Goal: Task Accomplishment & Management: Manage account settings

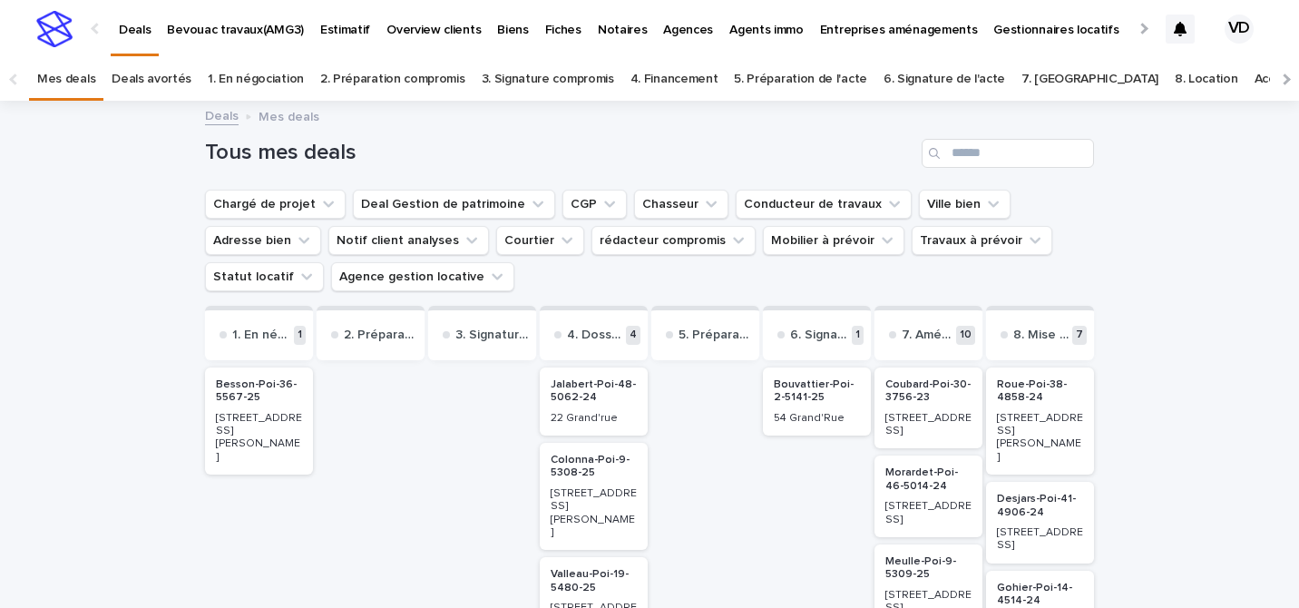
click at [497, 26] on p "Biens" at bounding box center [512, 19] width 31 height 38
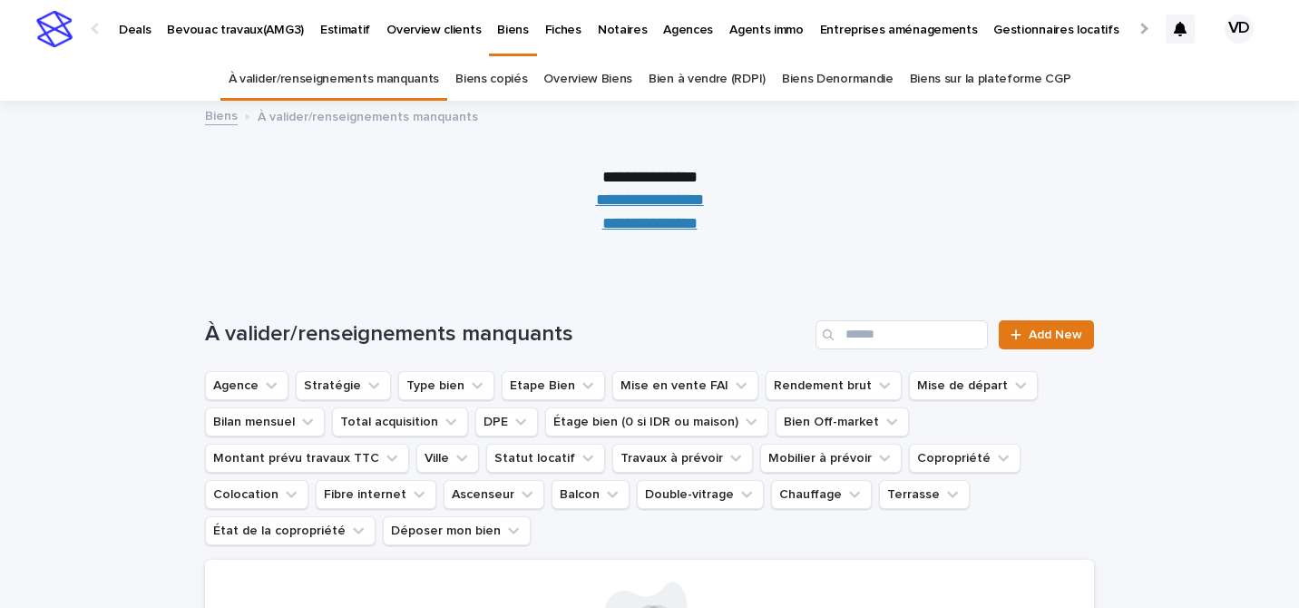
click at [127, 30] on p "Deals" at bounding box center [135, 19] width 32 height 38
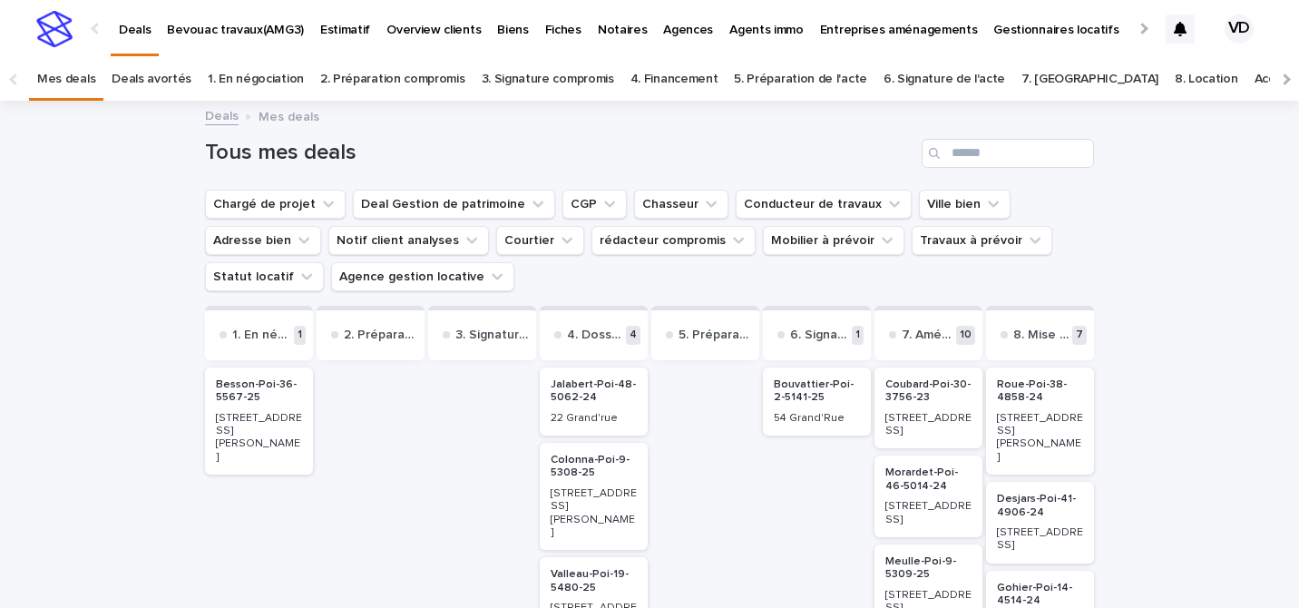
scroll to position [206, 0]
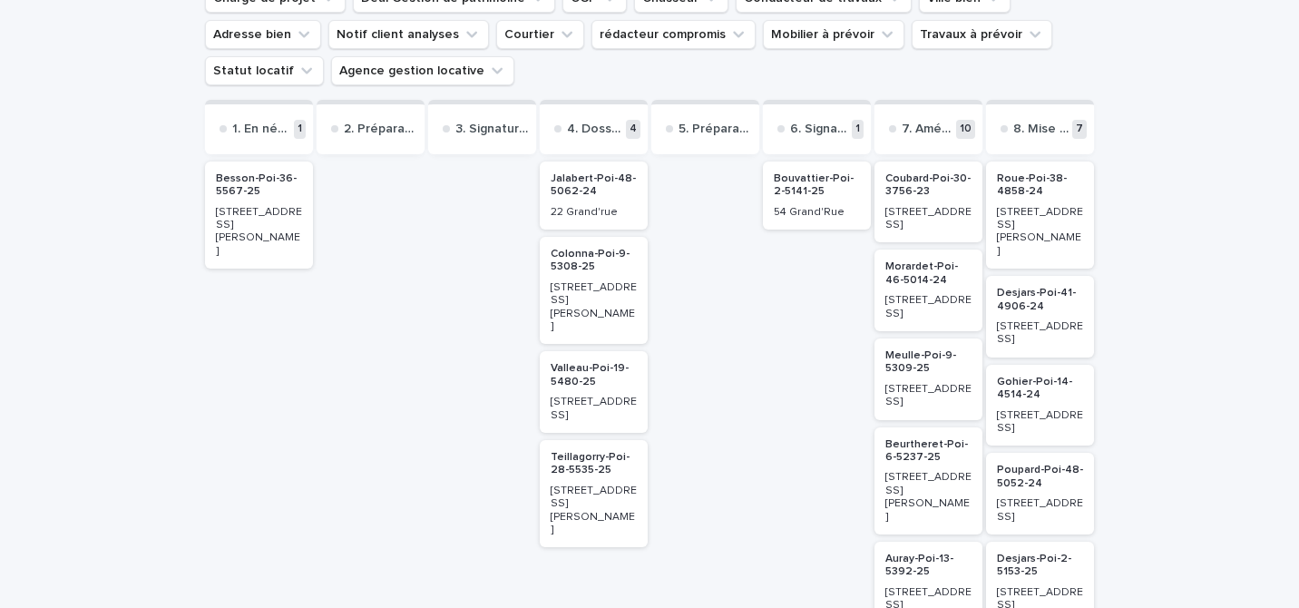
click at [591, 362] on p "Valleau-Poi-19-5480-25" at bounding box center [594, 375] width 86 height 26
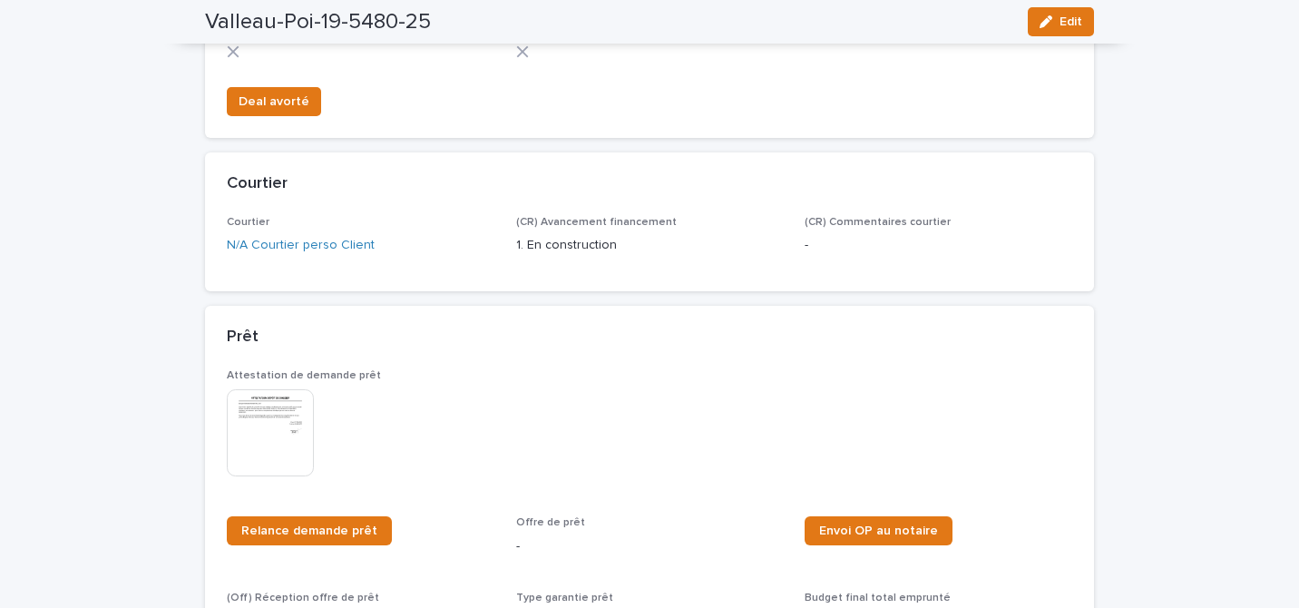
scroll to position [543, 0]
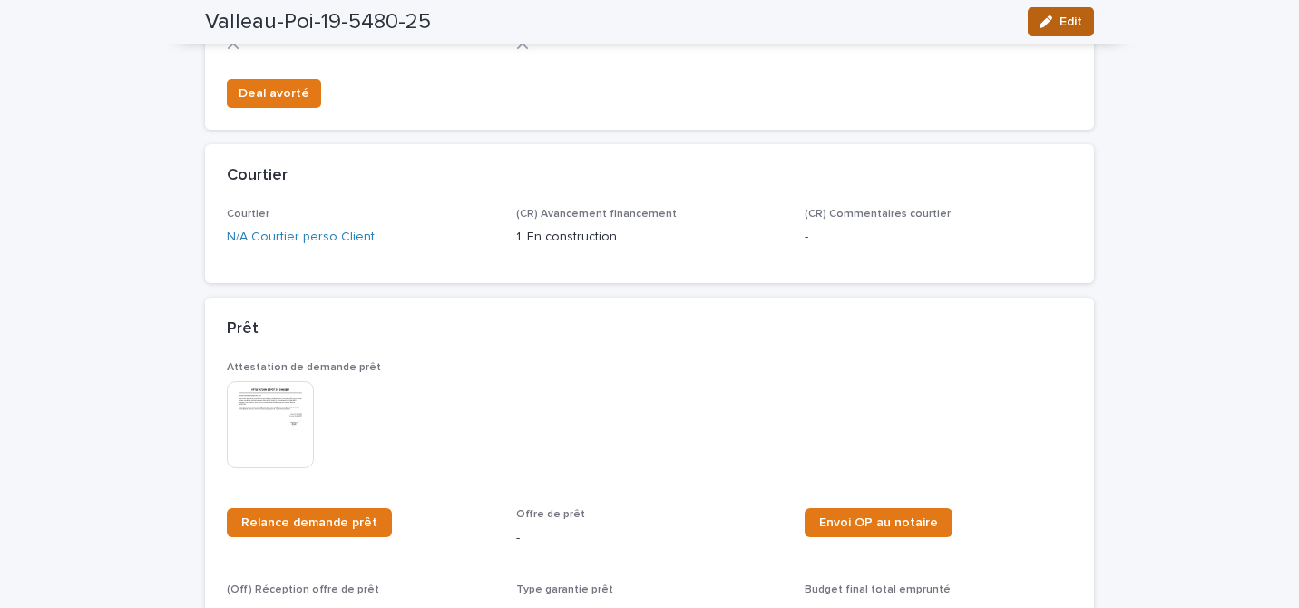
click at [1065, 32] on button "Edit" at bounding box center [1061, 21] width 66 height 29
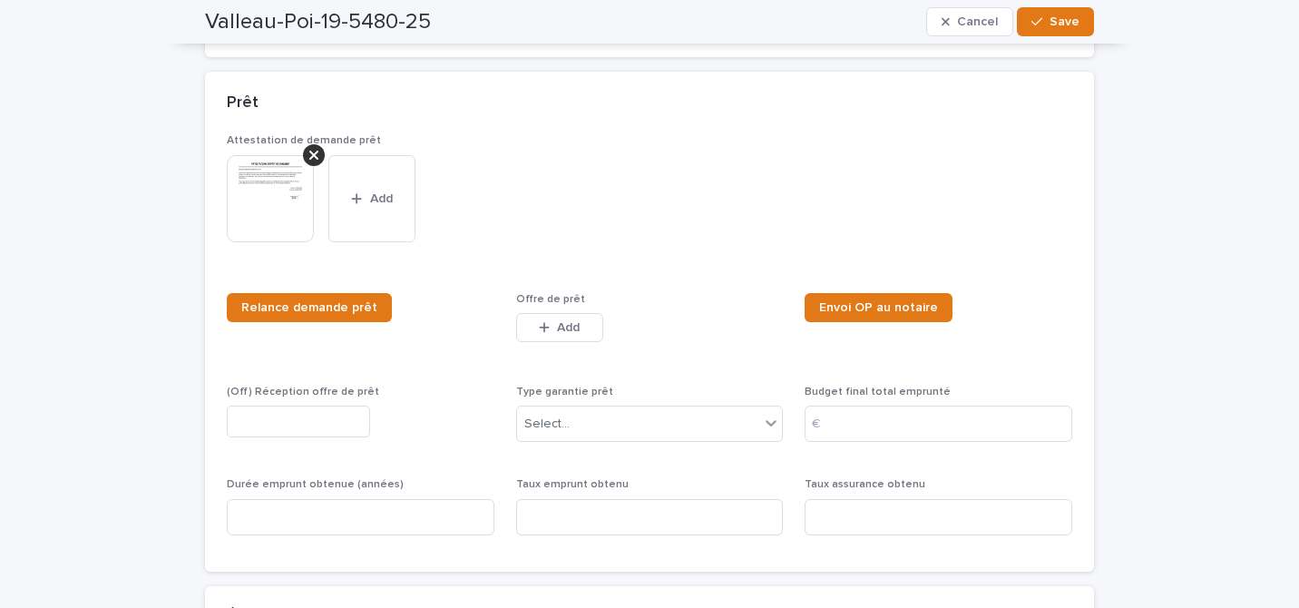
scroll to position [821, 0]
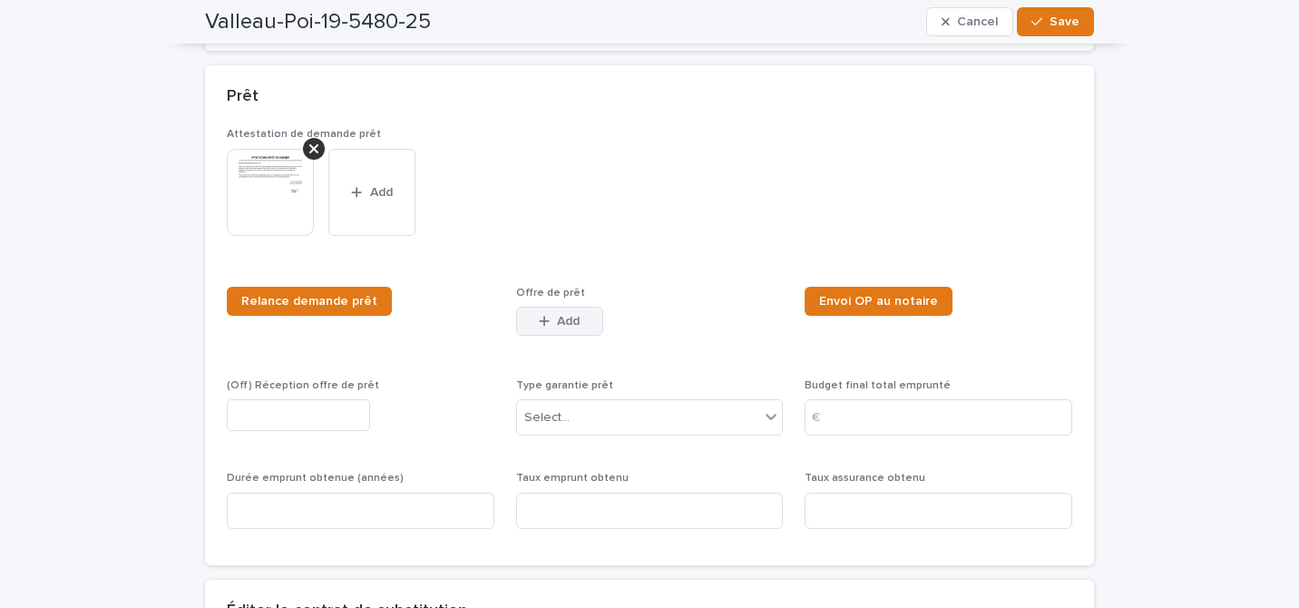
click at [554, 328] on div "button" at bounding box center [548, 321] width 18 height 13
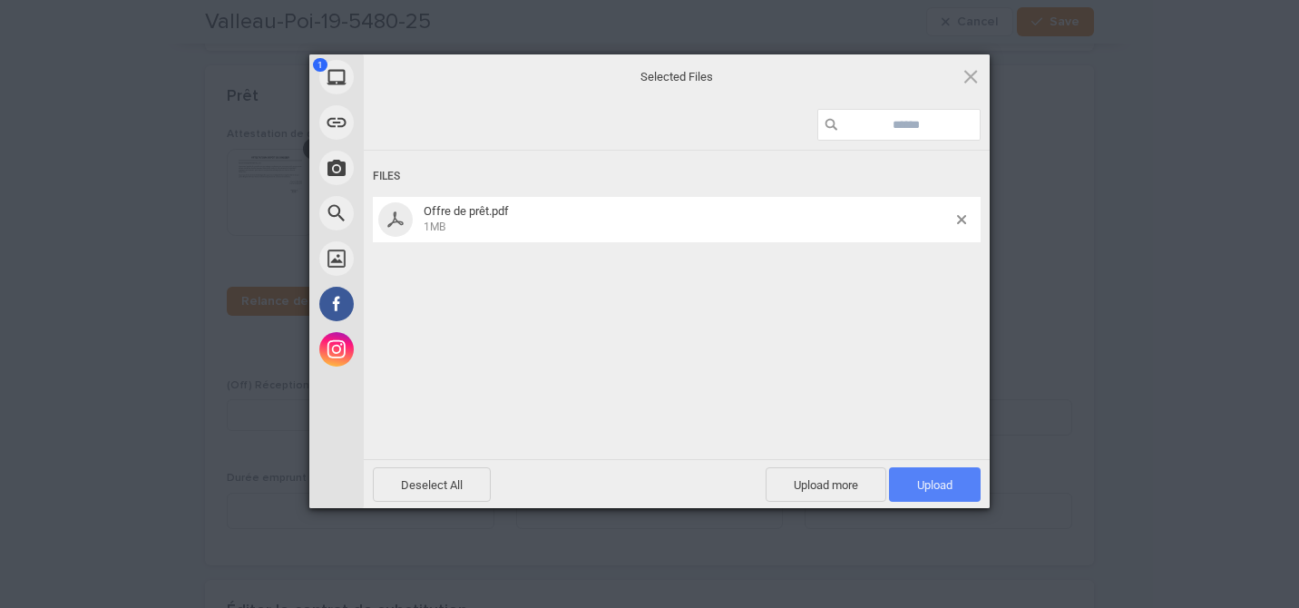
click at [934, 470] on span "Upload 1" at bounding box center [935, 484] width 92 height 34
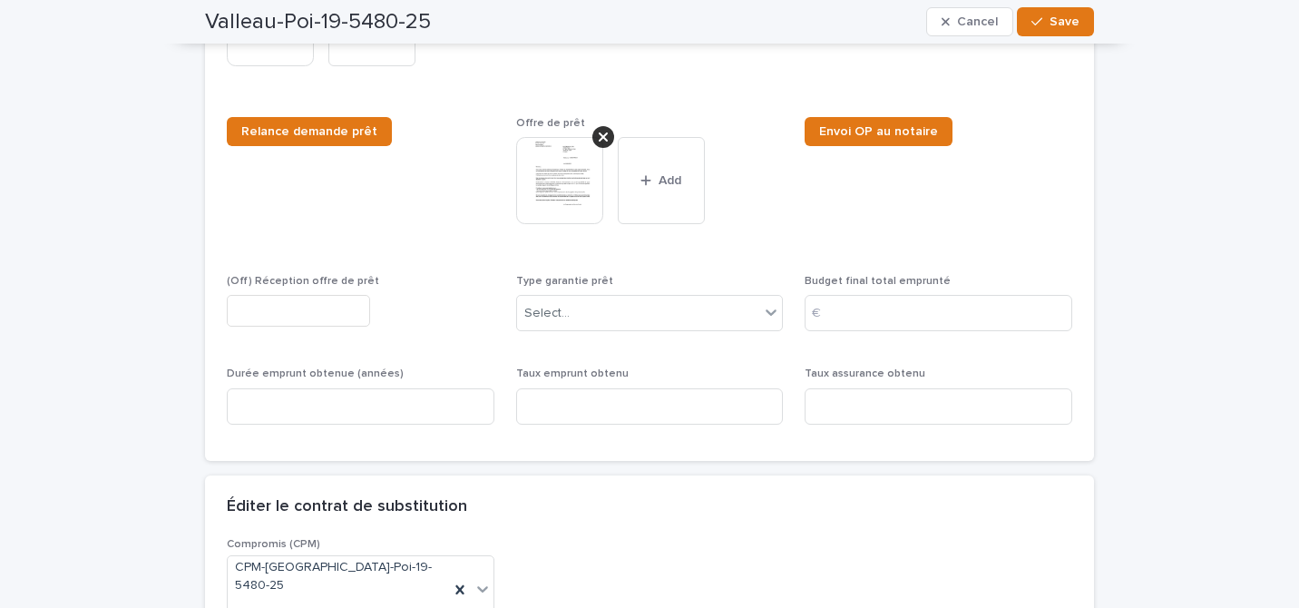
scroll to position [992, 0]
click at [526, 207] on img at bounding box center [559, 179] width 87 height 87
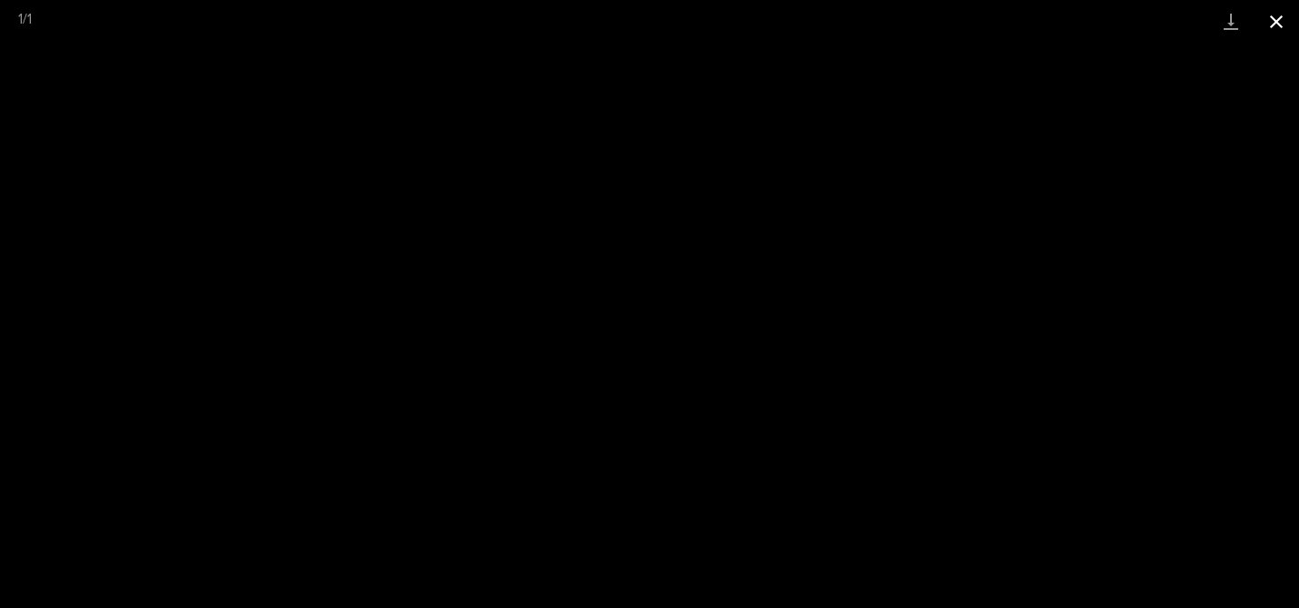
click at [1275, 19] on button "Close gallery" at bounding box center [1276, 21] width 45 height 43
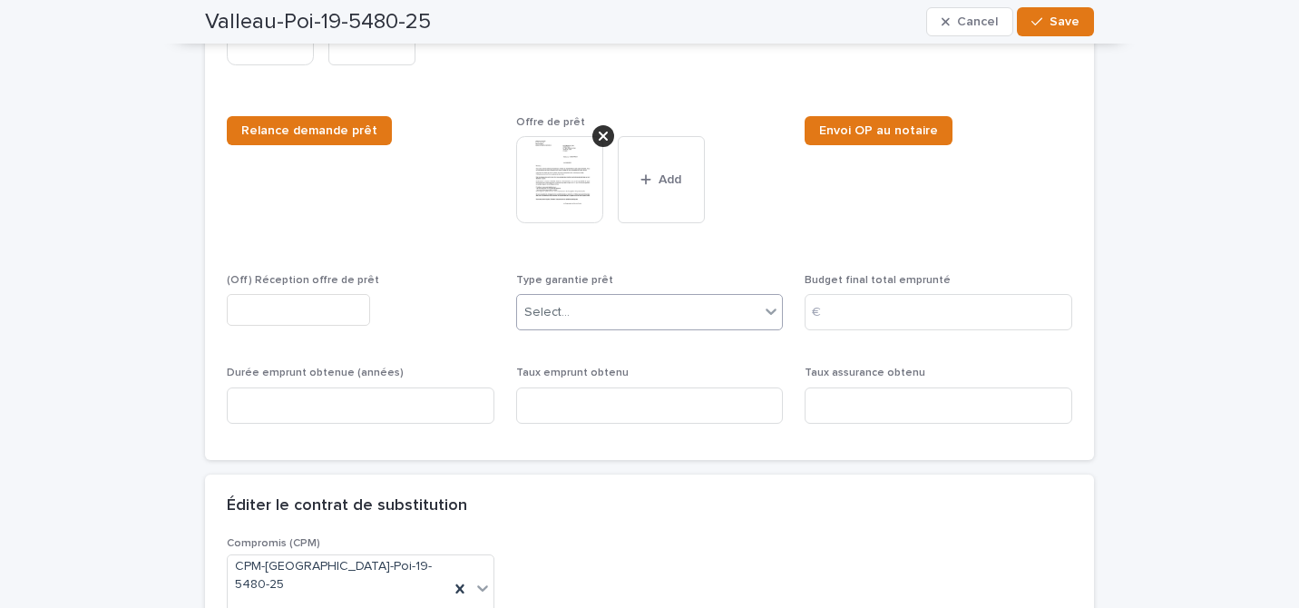
click at [662, 322] on div "Select..." at bounding box center [638, 313] width 243 height 30
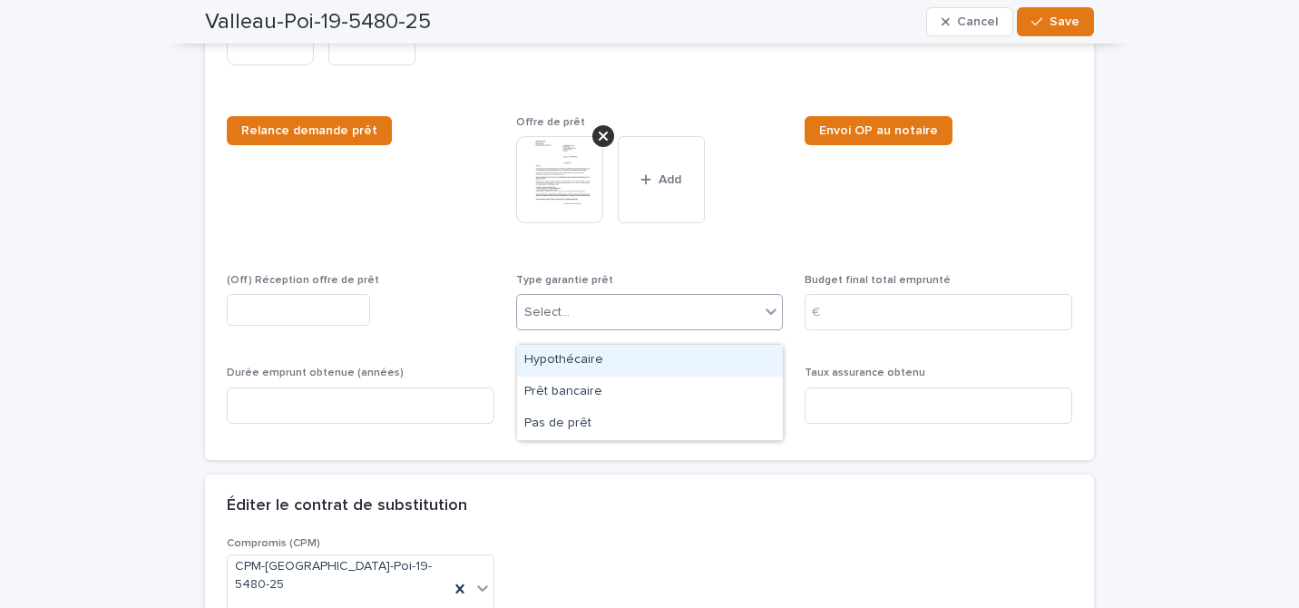
click at [324, 326] on input "text" at bounding box center [298, 310] width 143 height 32
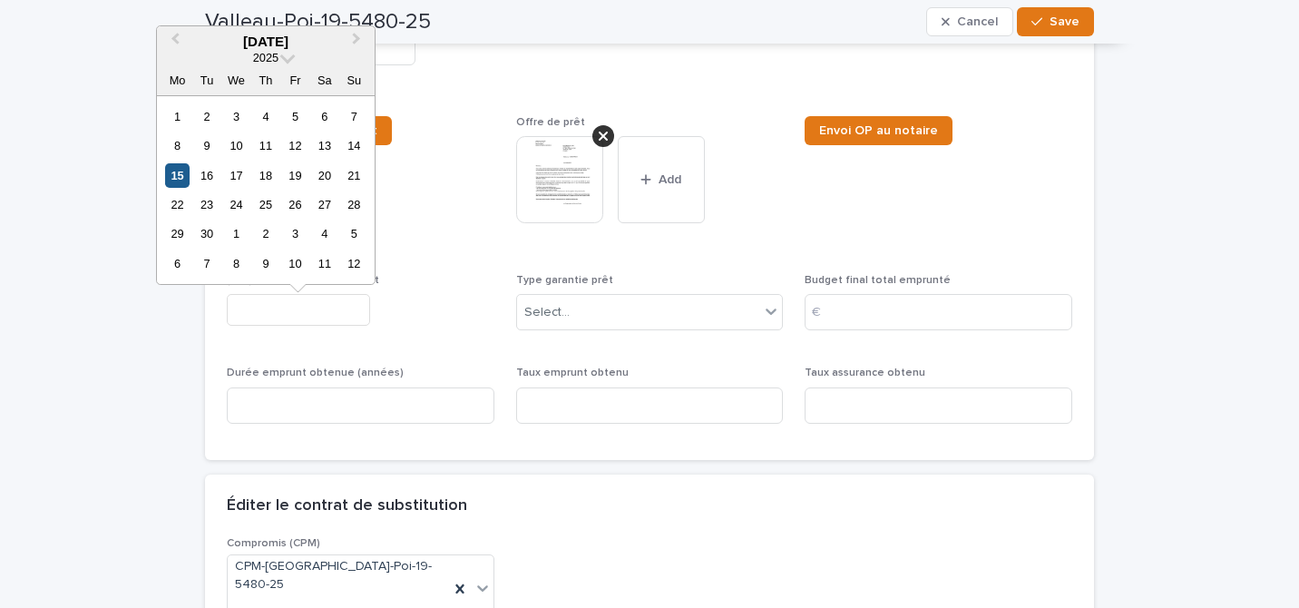
click at [178, 172] on div "15" at bounding box center [177, 175] width 24 height 24
type input "*********"
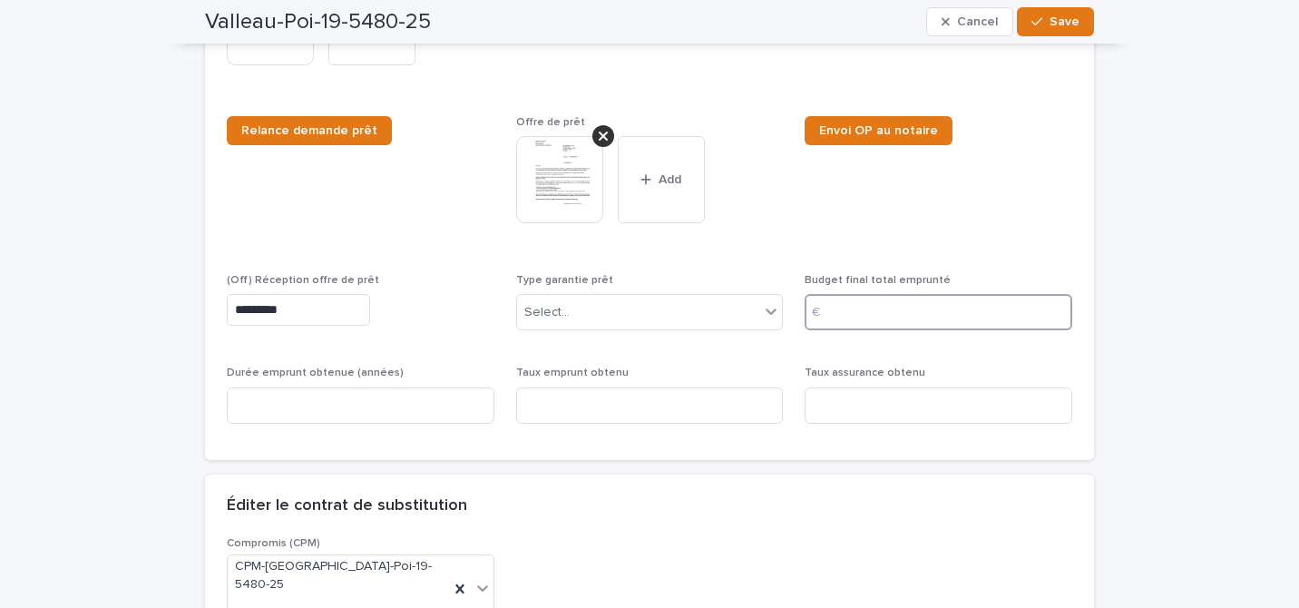
click at [893, 328] on input at bounding box center [939, 312] width 268 height 36
paste input "*********"
type input "*********"
type input "*****"
click at [368, 420] on input at bounding box center [361, 405] width 268 height 36
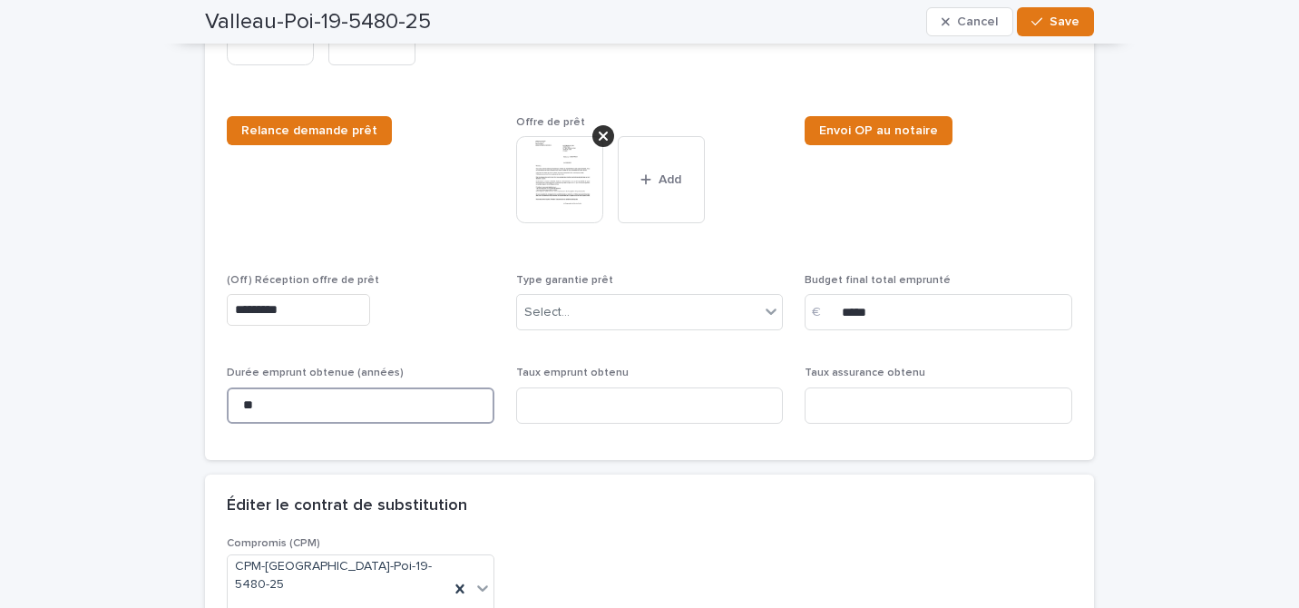
type input "**"
click at [563, 188] on img at bounding box center [559, 179] width 87 height 87
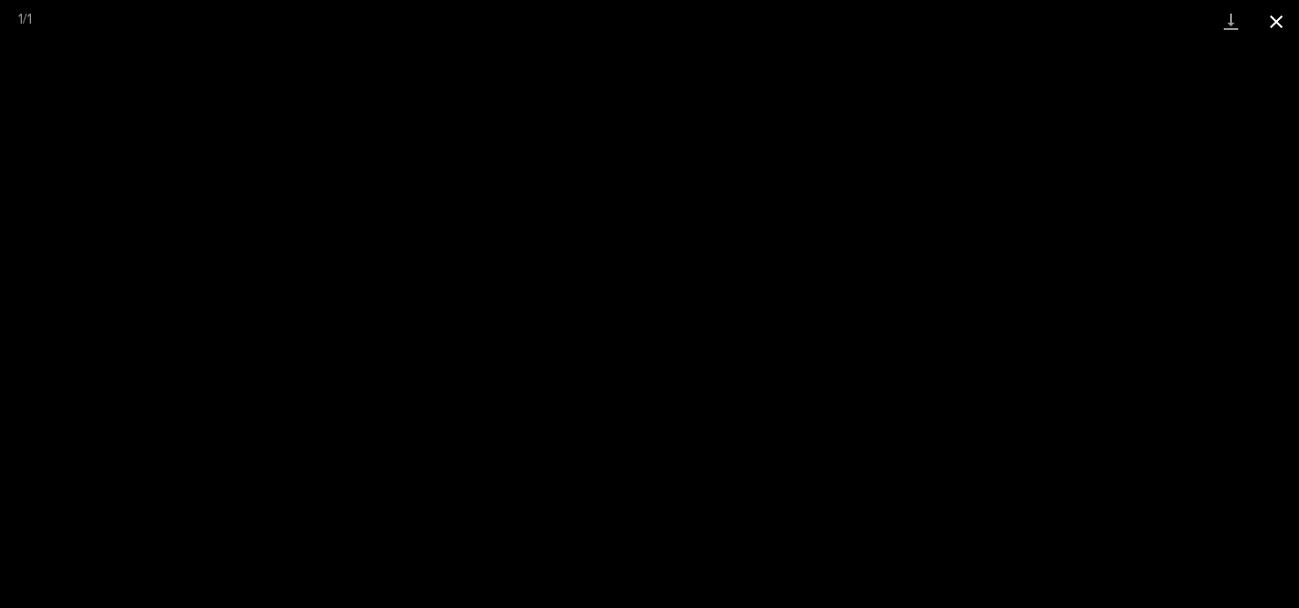
click at [1276, 22] on button "Close gallery" at bounding box center [1276, 21] width 45 height 43
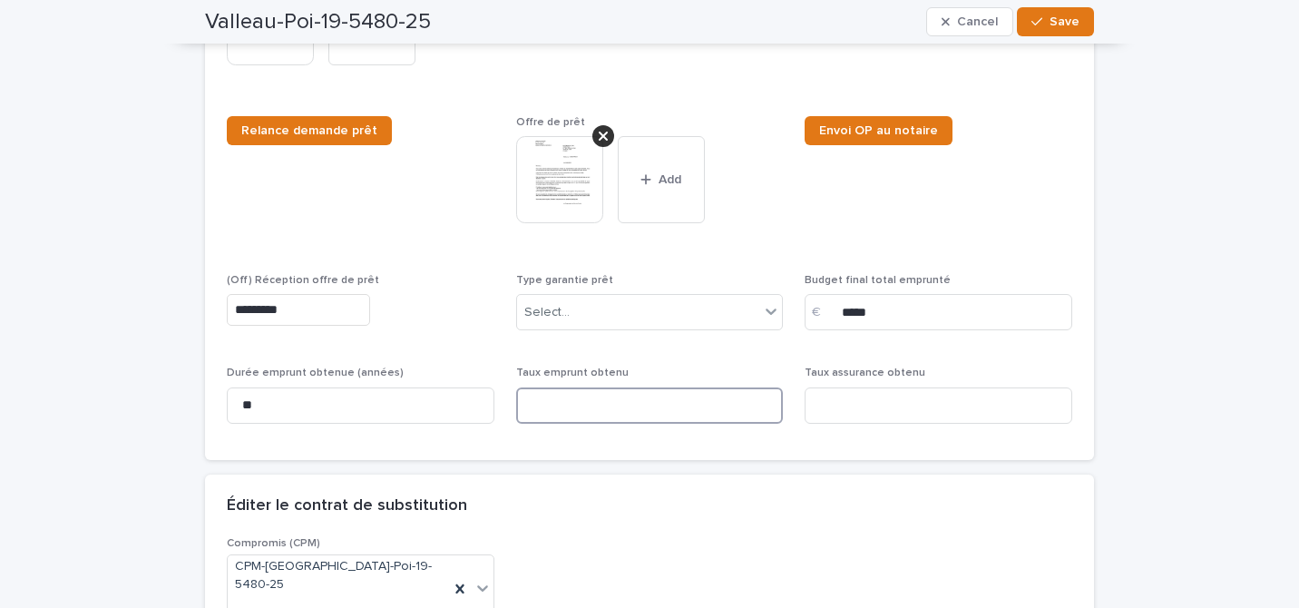
click at [632, 411] on input at bounding box center [650, 405] width 268 height 36
type input "****"
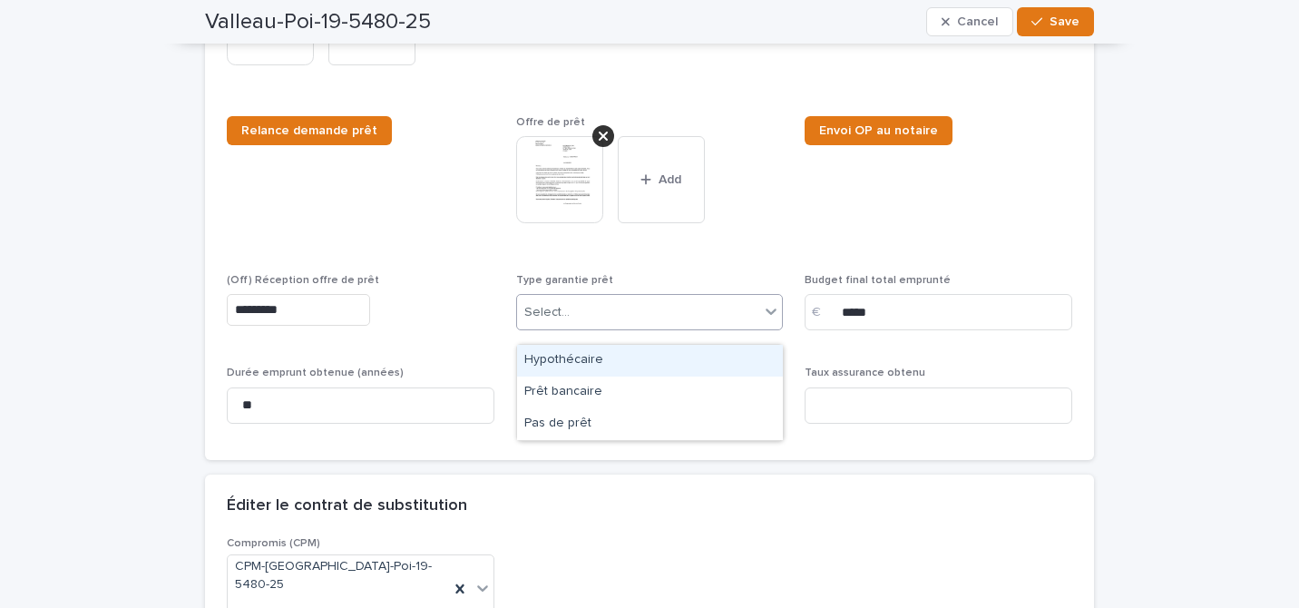
click at [670, 318] on div "Select..." at bounding box center [638, 313] width 243 height 30
click at [615, 365] on div "Hypothécaire" at bounding box center [650, 361] width 266 height 32
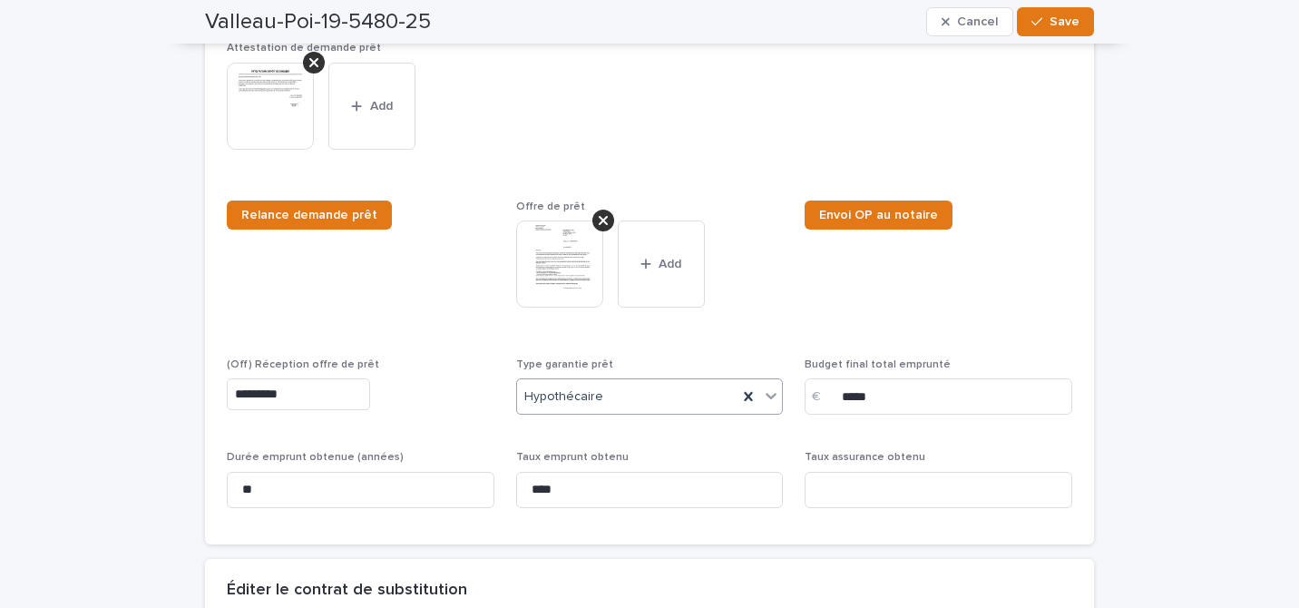
scroll to position [885, 0]
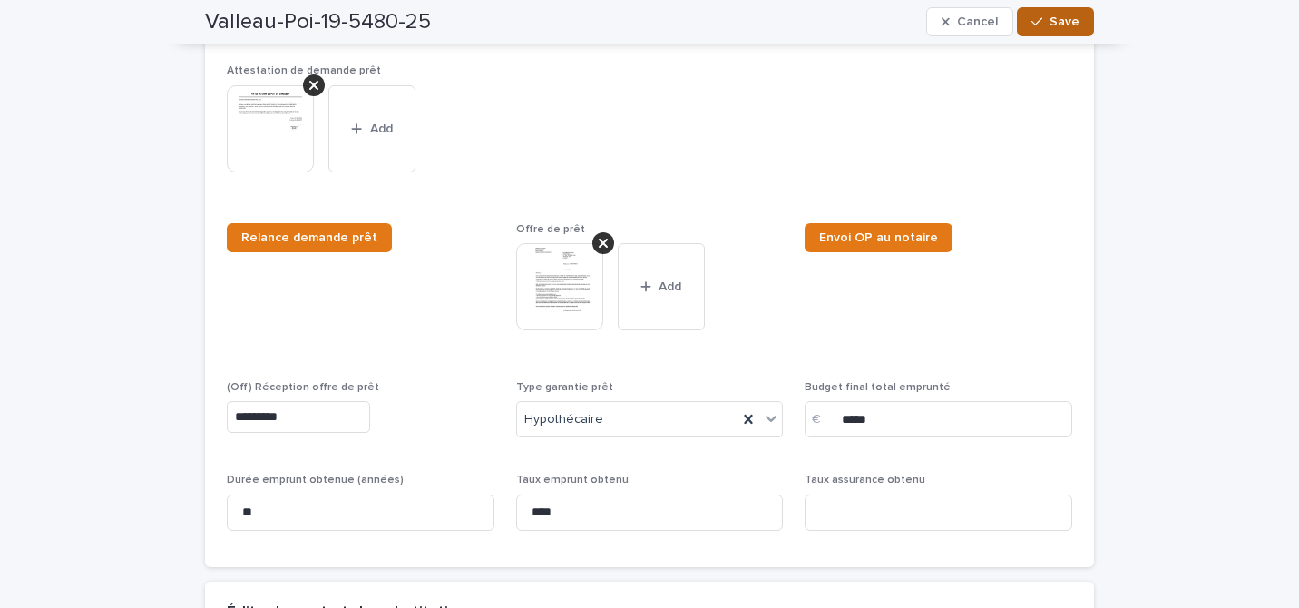
click at [1058, 25] on span "Save" at bounding box center [1065, 21] width 30 height 13
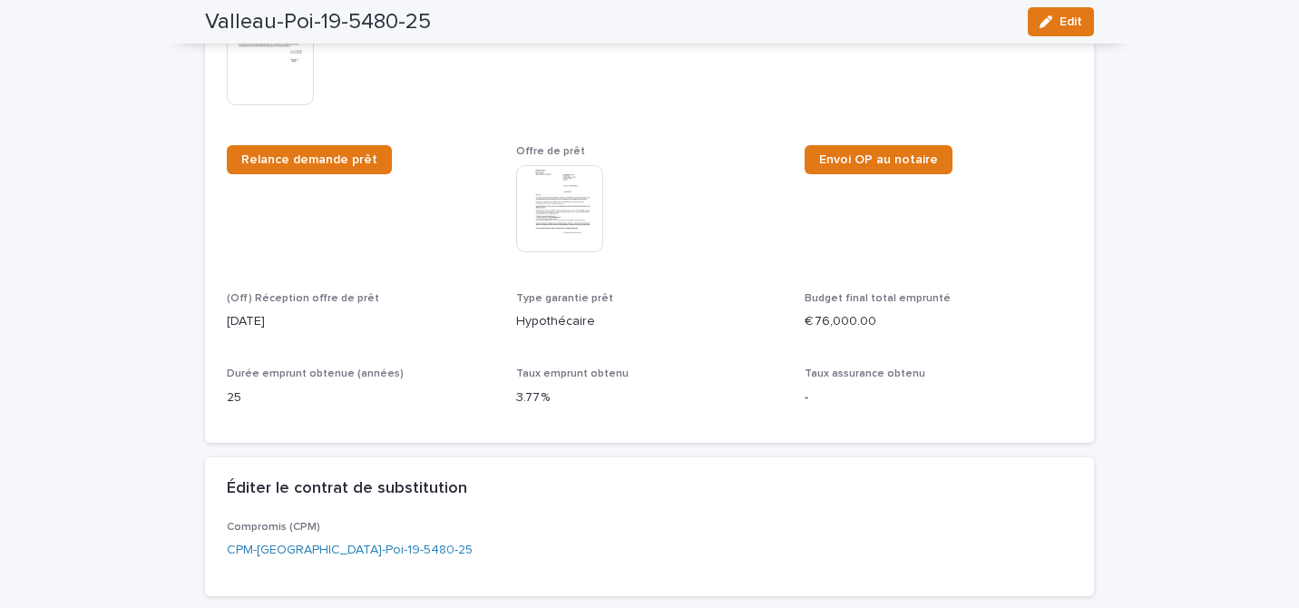
scroll to position [809, 0]
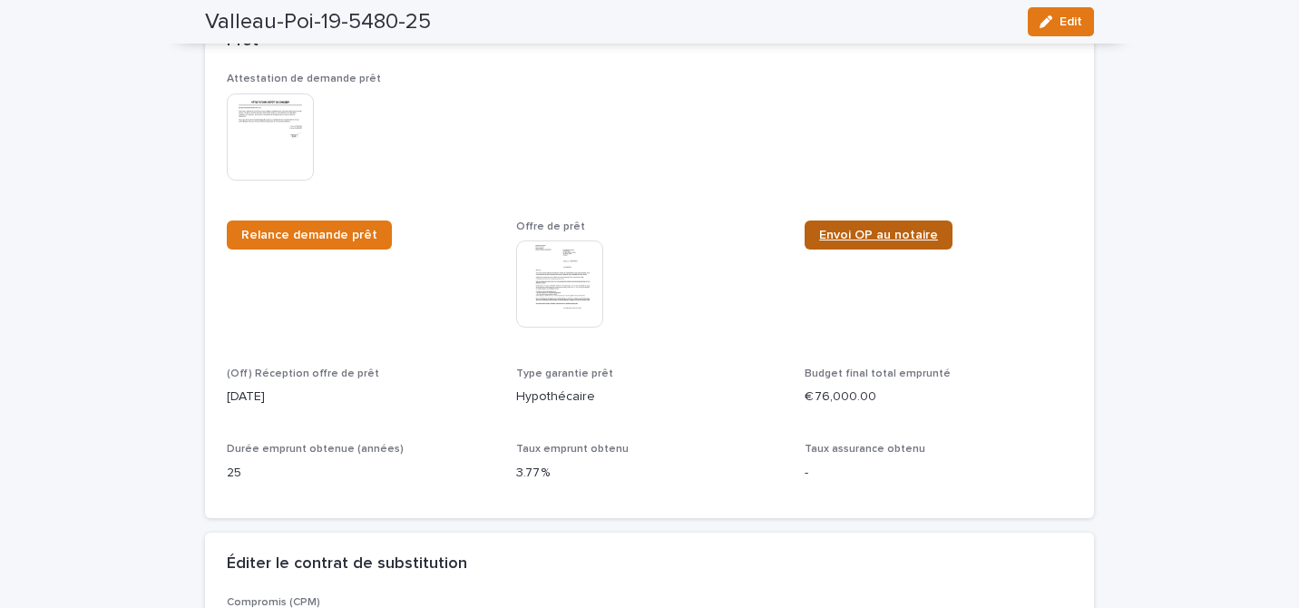
click at [903, 229] on span "Envoi OP au notaire" at bounding box center [878, 235] width 119 height 13
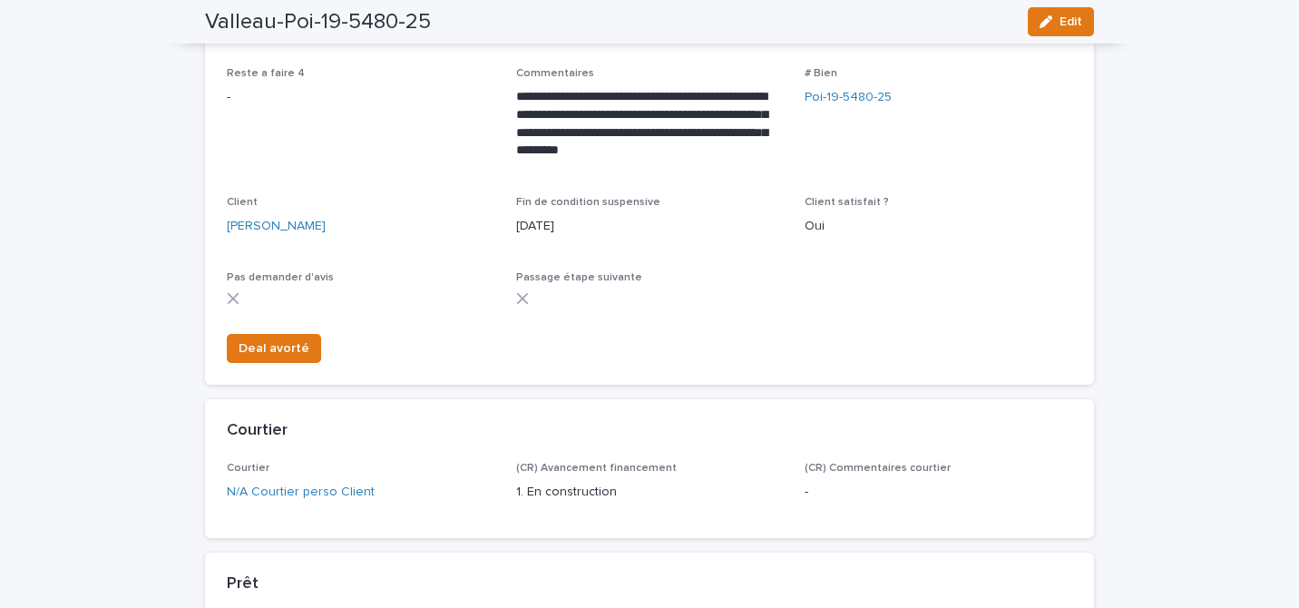
scroll to position [0, 0]
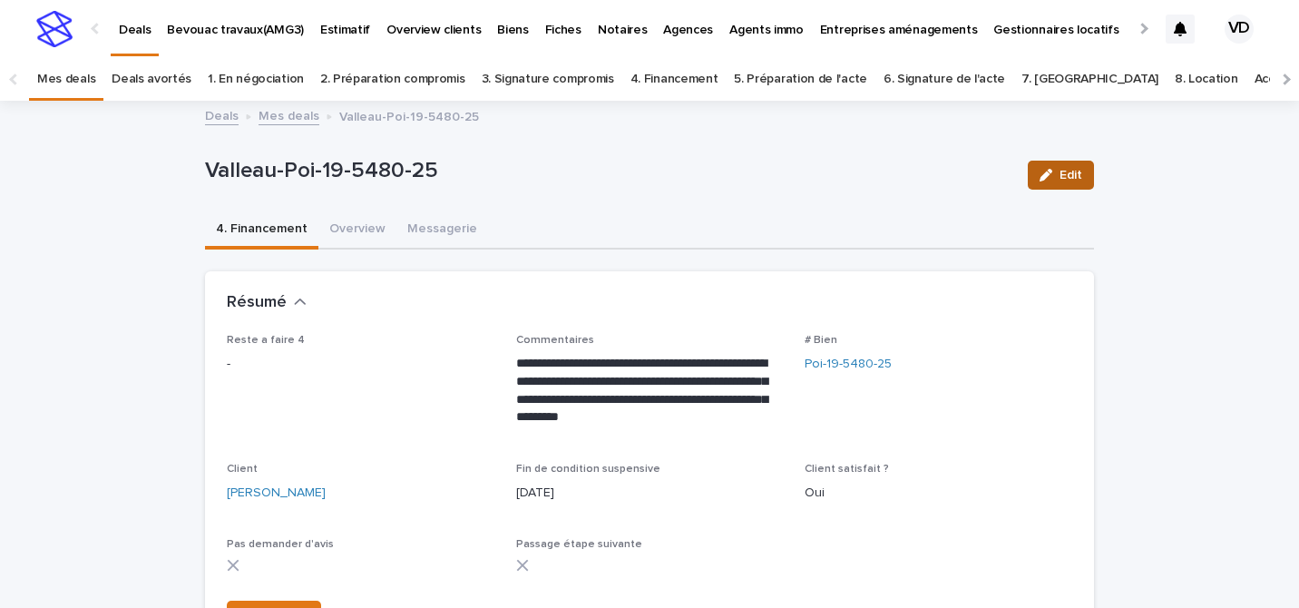
click at [1068, 179] on span "Edit" at bounding box center [1071, 175] width 23 height 13
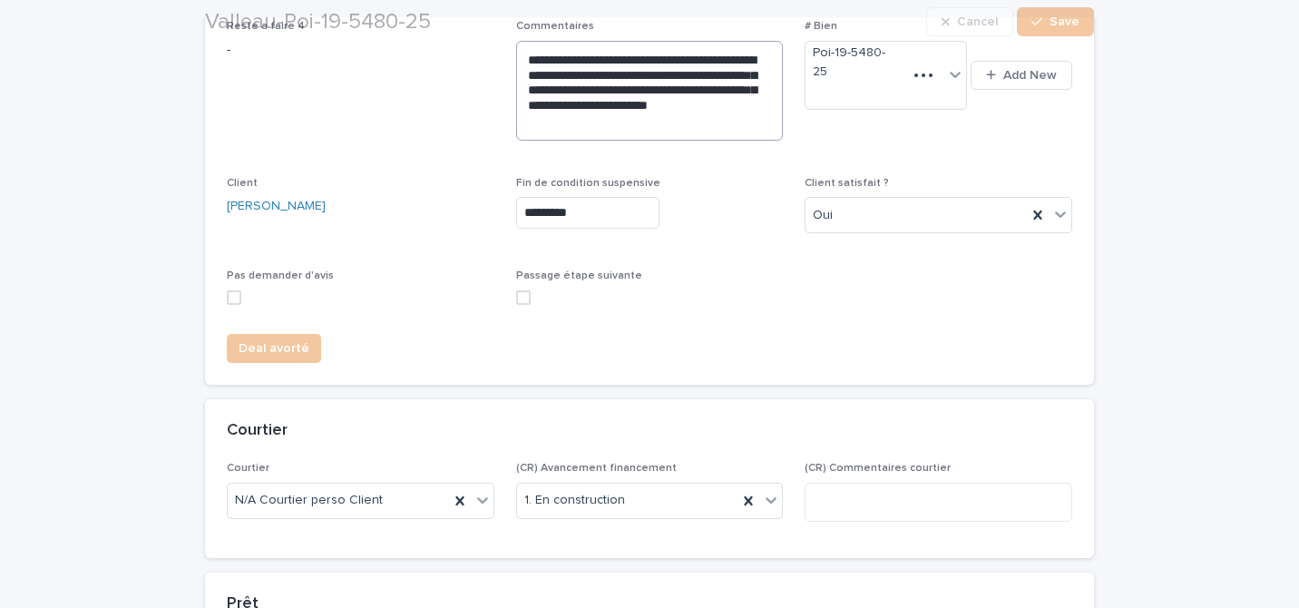
scroll to position [318, 0]
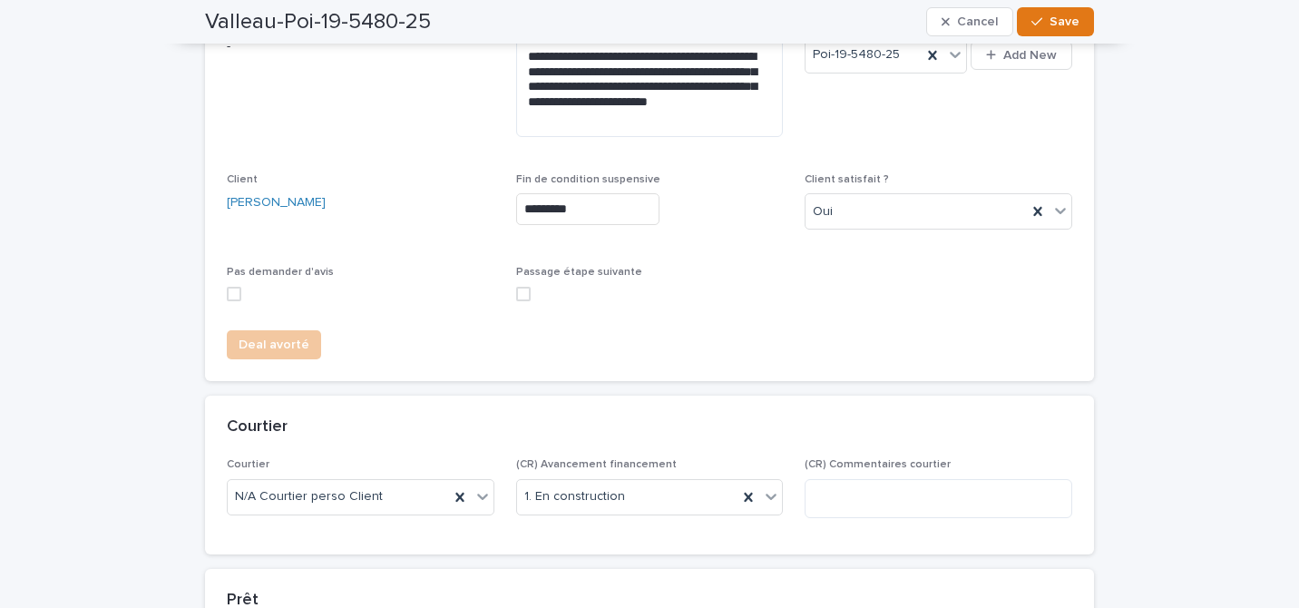
click at [528, 293] on span at bounding box center [523, 294] width 15 height 15
click at [1044, 24] on div "button" at bounding box center [1041, 21] width 18 height 13
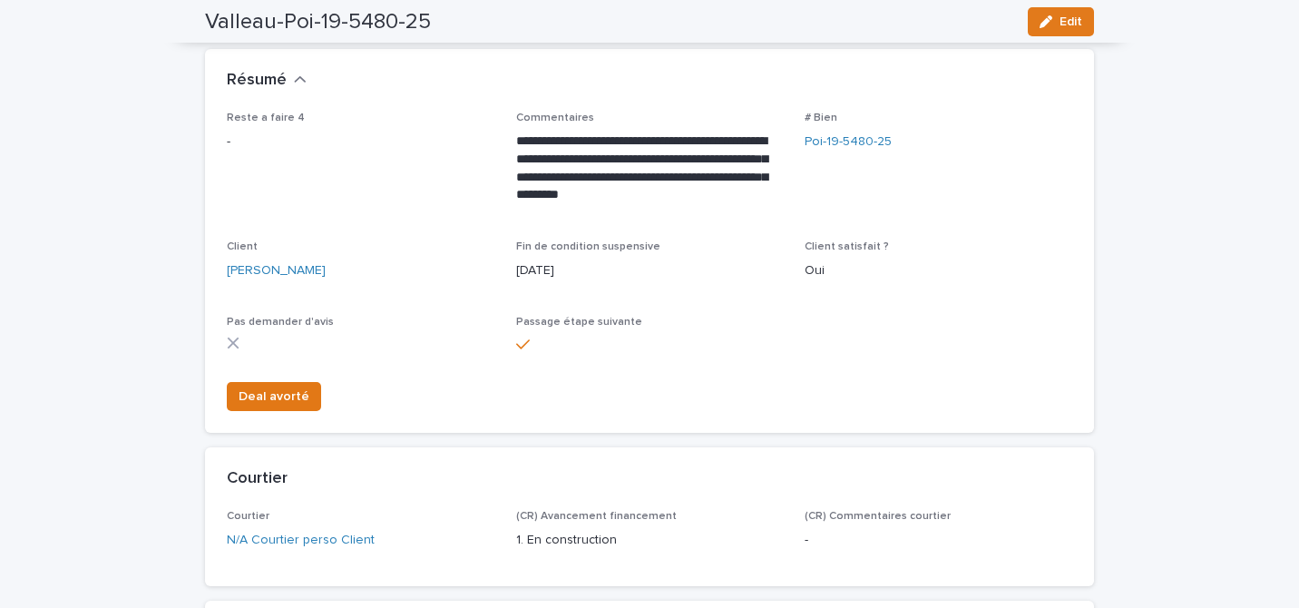
scroll to position [0, 0]
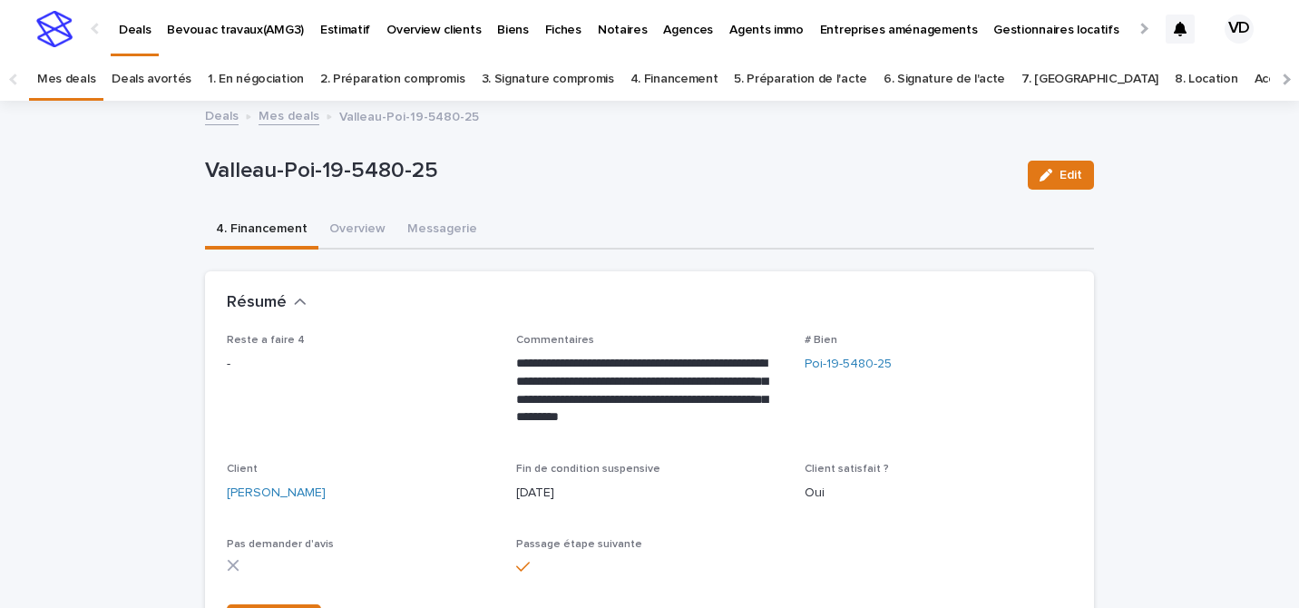
click at [44, 68] on link "Mes deals" at bounding box center [66, 79] width 58 height 43
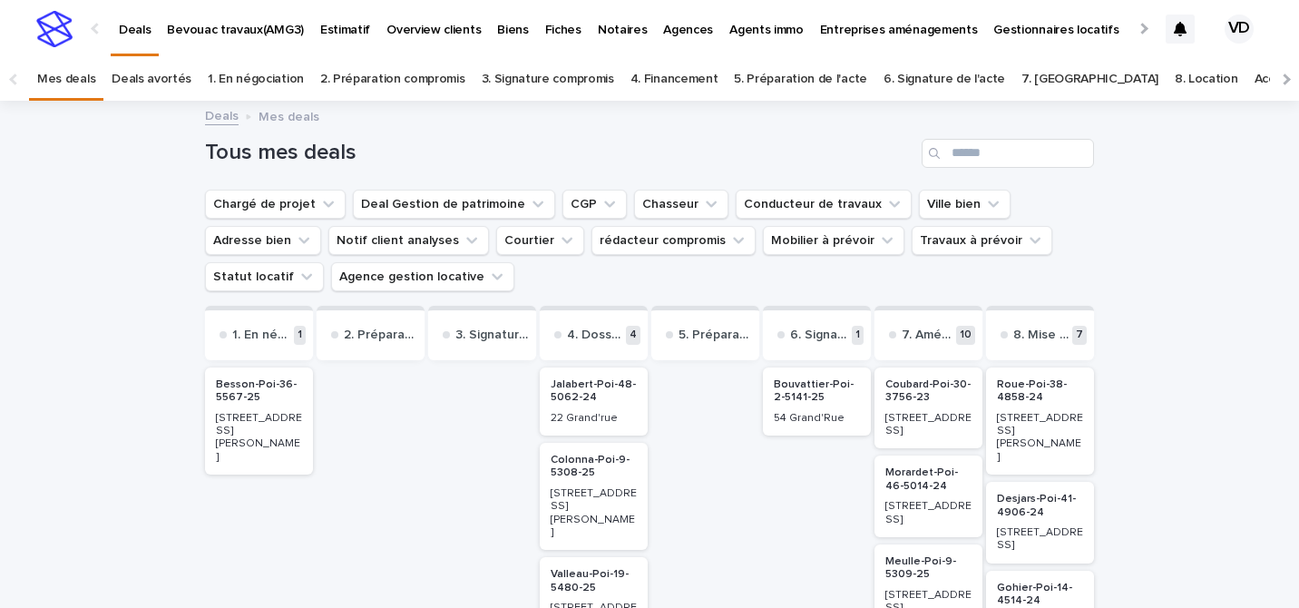
scroll to position [185, 0]
click at [703, 392] on p "Valleau-Poi-19-5480-25" at bounding box center [705, 391] width 86 height 26
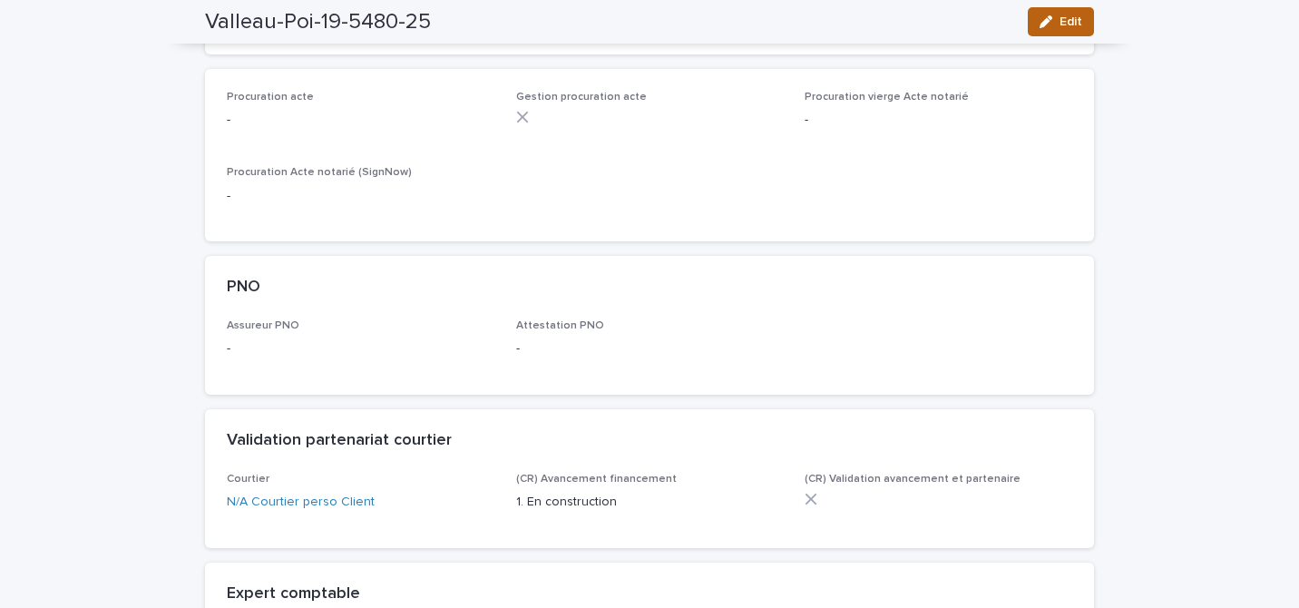
click at [1061, 28] on button "Edit" at bounding box center [1061, 21] width 66 height 29
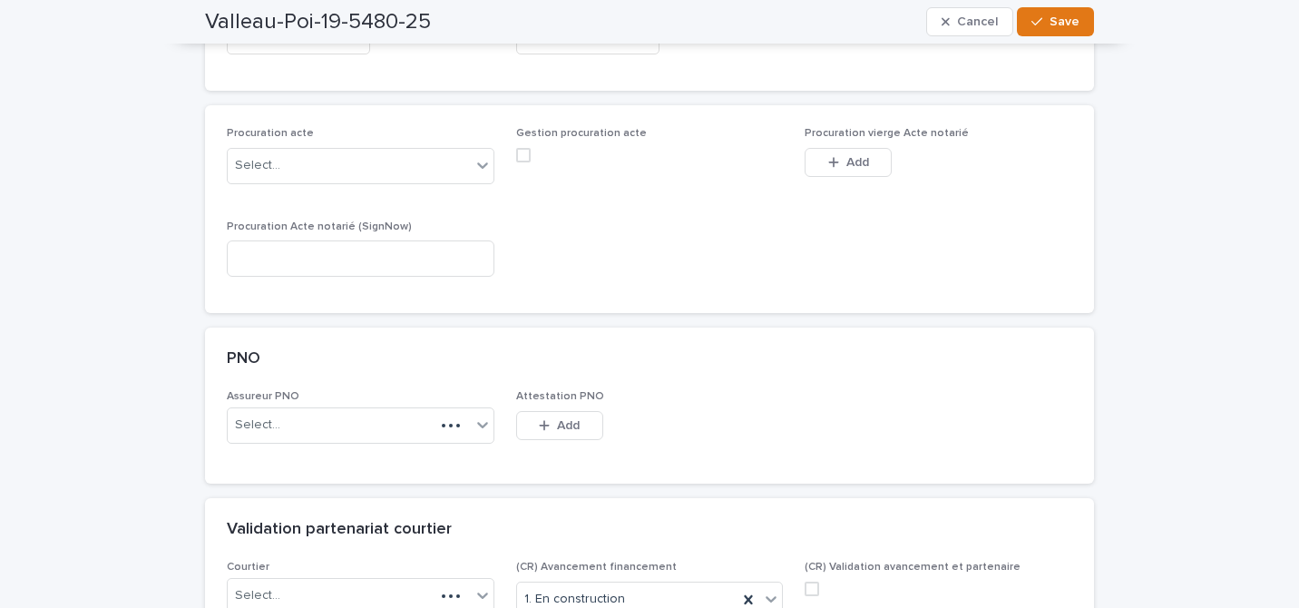
scroll to position [938, 0]
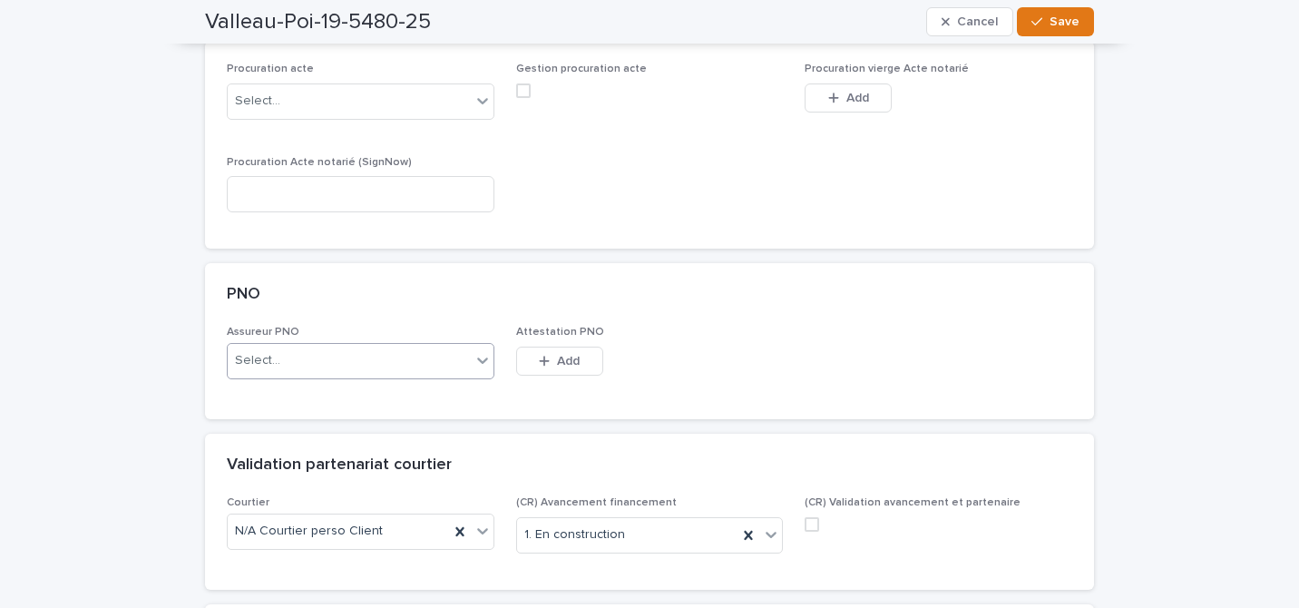
click at [256, 368] on div "Select..." at bounding box center [257, 360] width 45 height 19
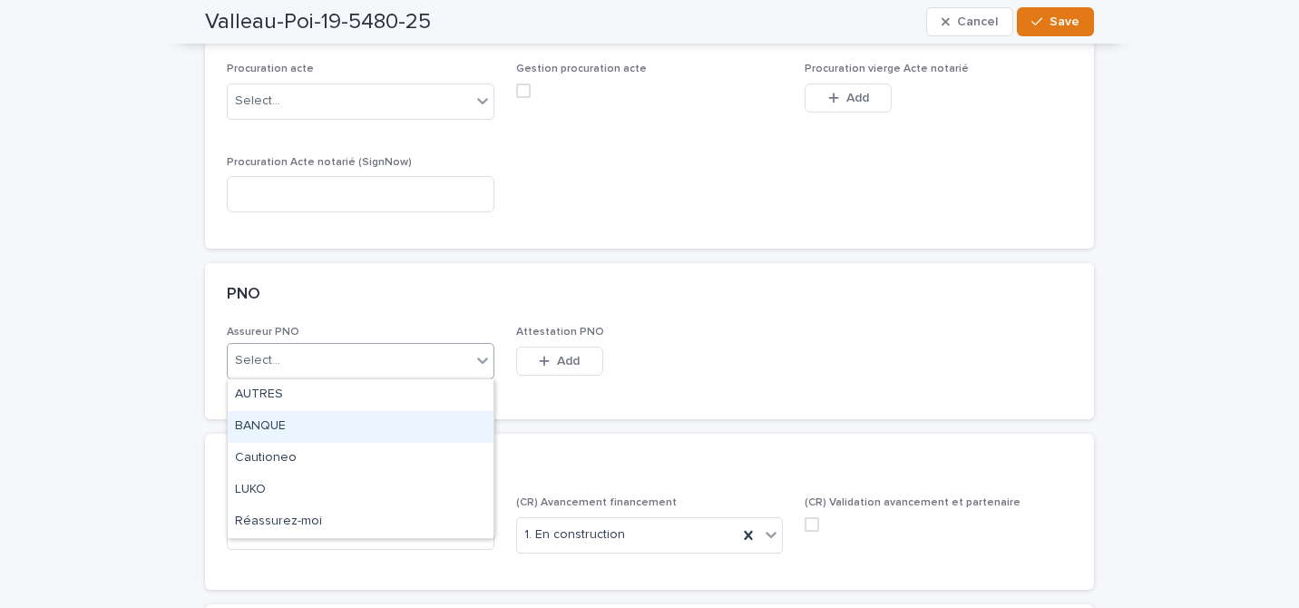
click at [281, 432] on div "BANQUE" at bounding box center [361, 427] width 266 height 32
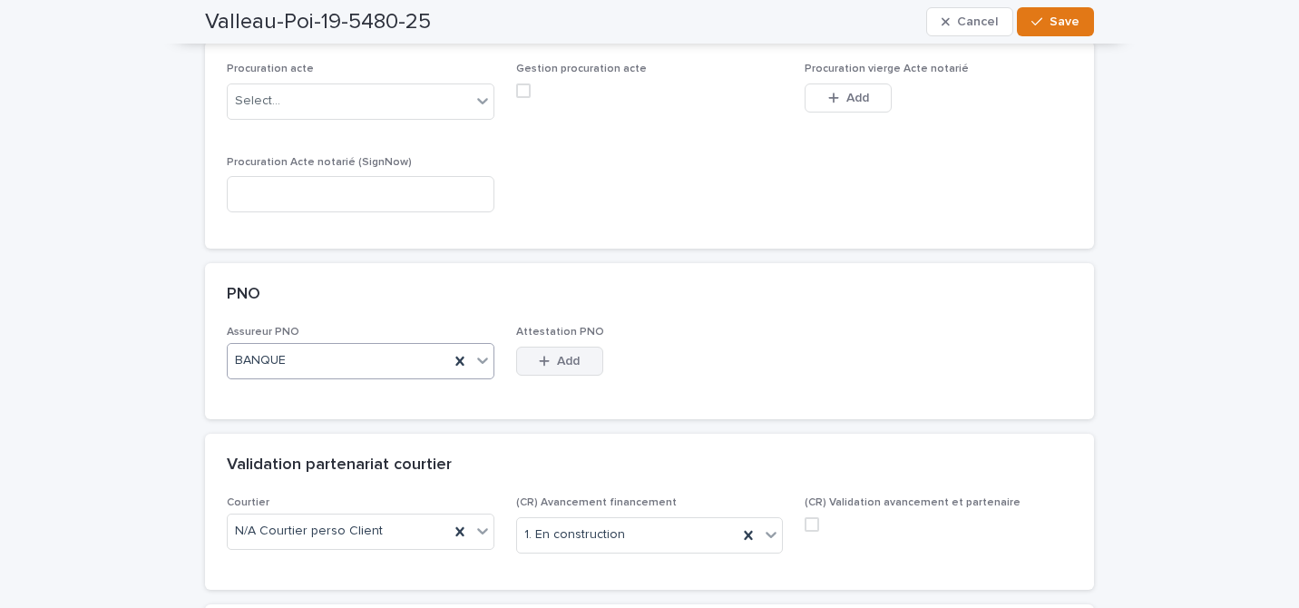
click at [555, 350] on button "Add" at bounding box center [559, 361] width 87 height 29
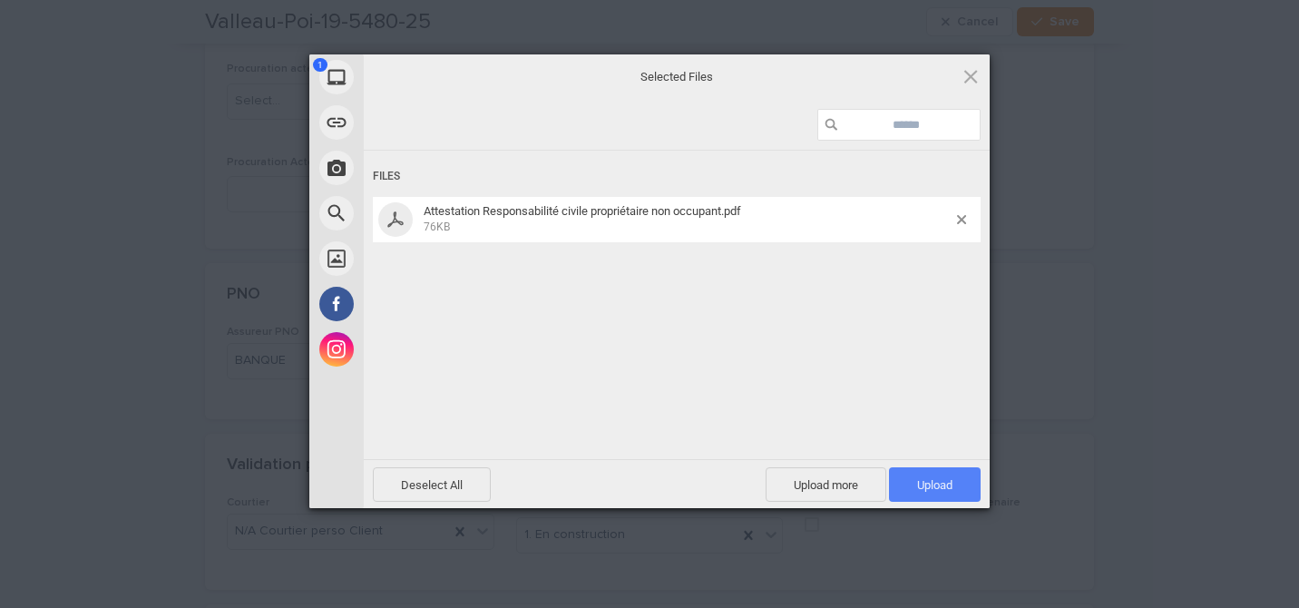
click at [924, 500] on span "Upload 1" at bounding box center [935, 484] width 92 height 34
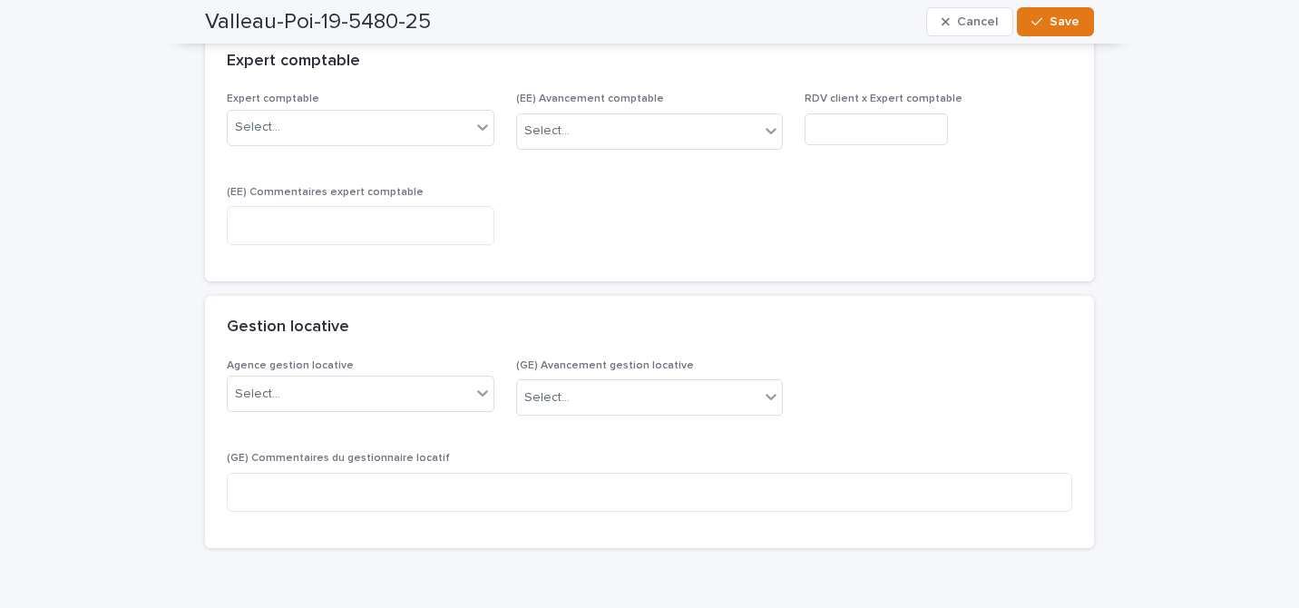
scroll to position [1579, 0]
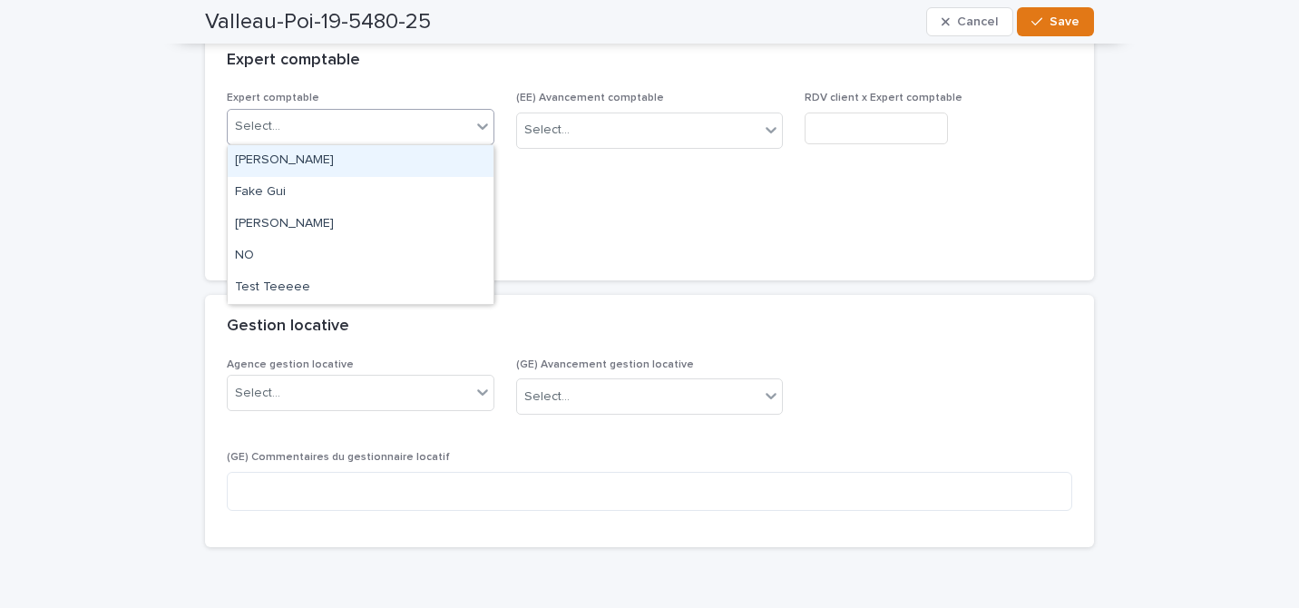
click at [403, 143] on div "Select..." at bounding box center [361, 127] width 268 height 36
click at [366, 165] on div "[PERSON_NAME]" at bounding box center [361, 161] width 266 height 32
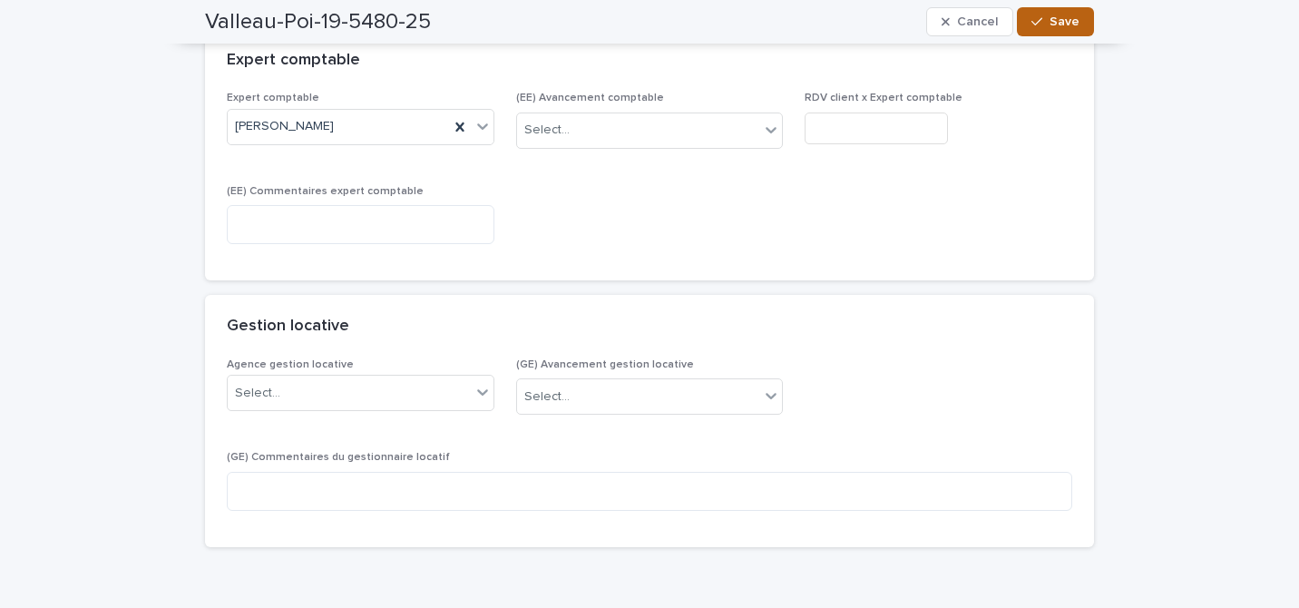
click at [1061, 24] on span "Save" at bounding box center [1065, 21] width 30 height 13
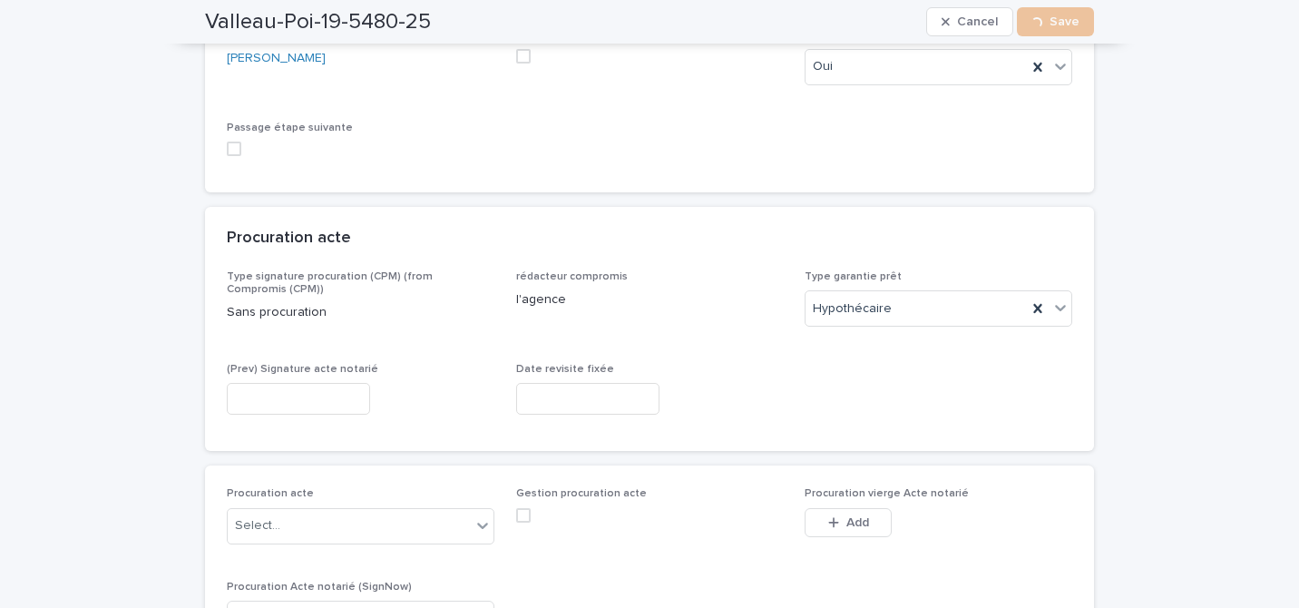
scroll to position [0, 0]
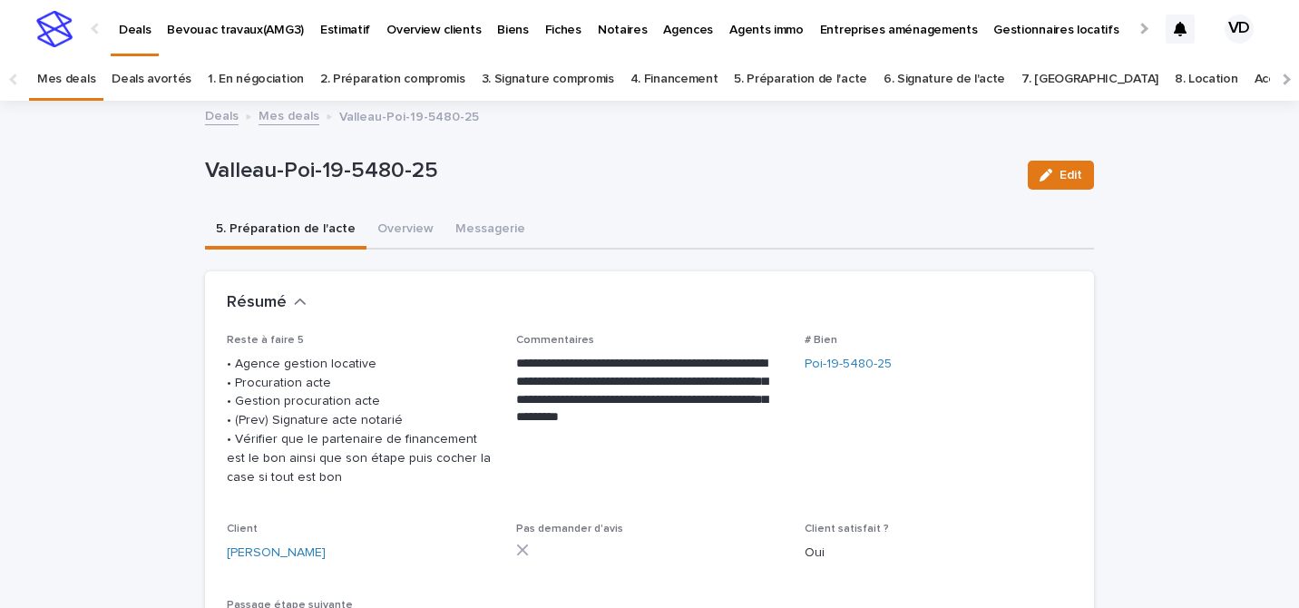
click at [70, 88] on link "Mes deals" at bounding box center [66, 79] width 58 height 43
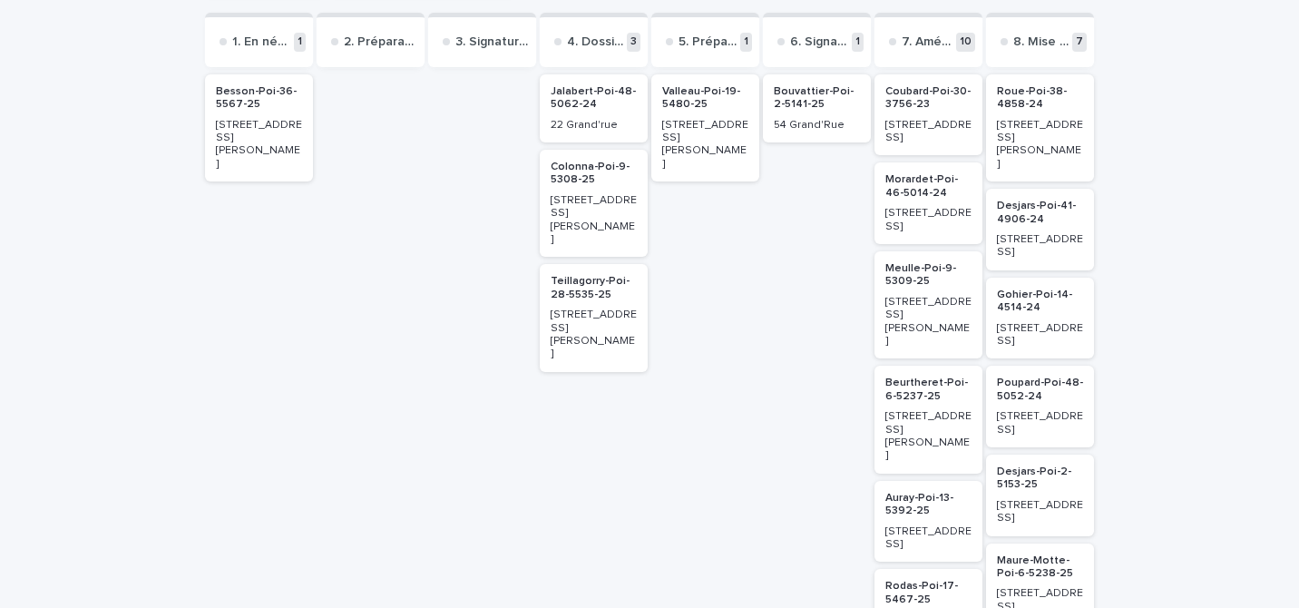
scroll to position [343, 0]
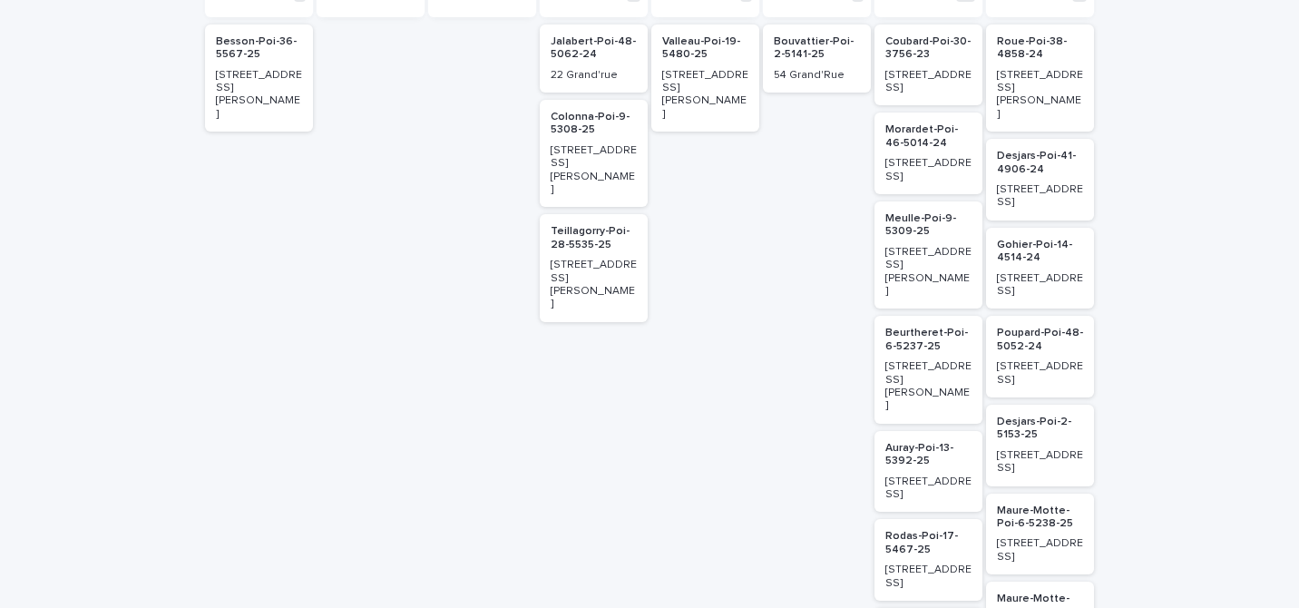
click at [715, 66] on h2 "Valleau-Poi-19-5480-25" at bounding box center [705, 48] width 97 height 37
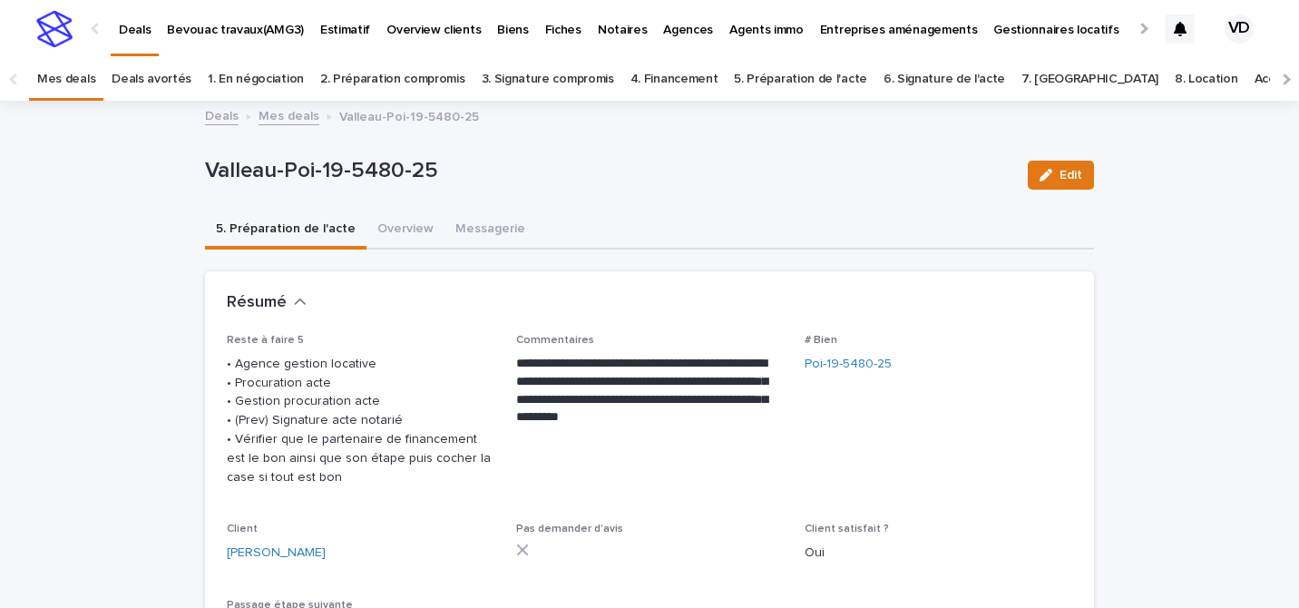
drag, startPoint x: 1042, startPoint y: 186, endPoint x: 727, endPoint y: 309, distance: 338.1
click at [1042, 185] on button "Edit" at bounding box center [1061, 175] width 66 height 29
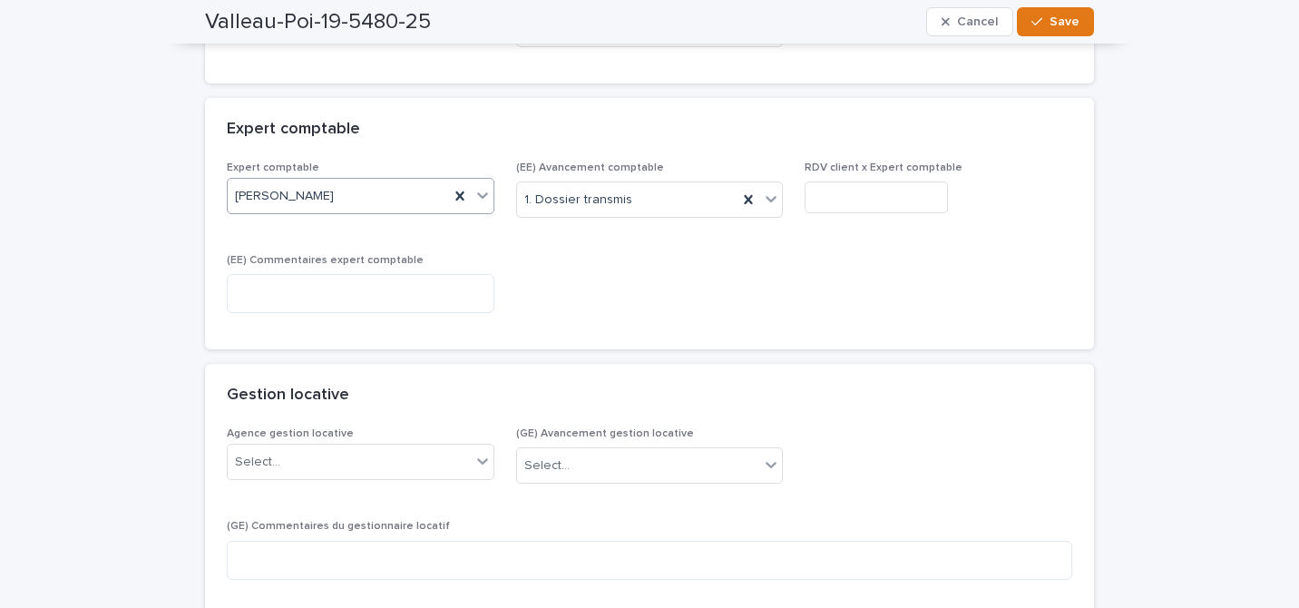
scroll to position [1492, 0]
click at [346, 455] on div "Select..." at bounding box center [349, 460] width 243 height 30
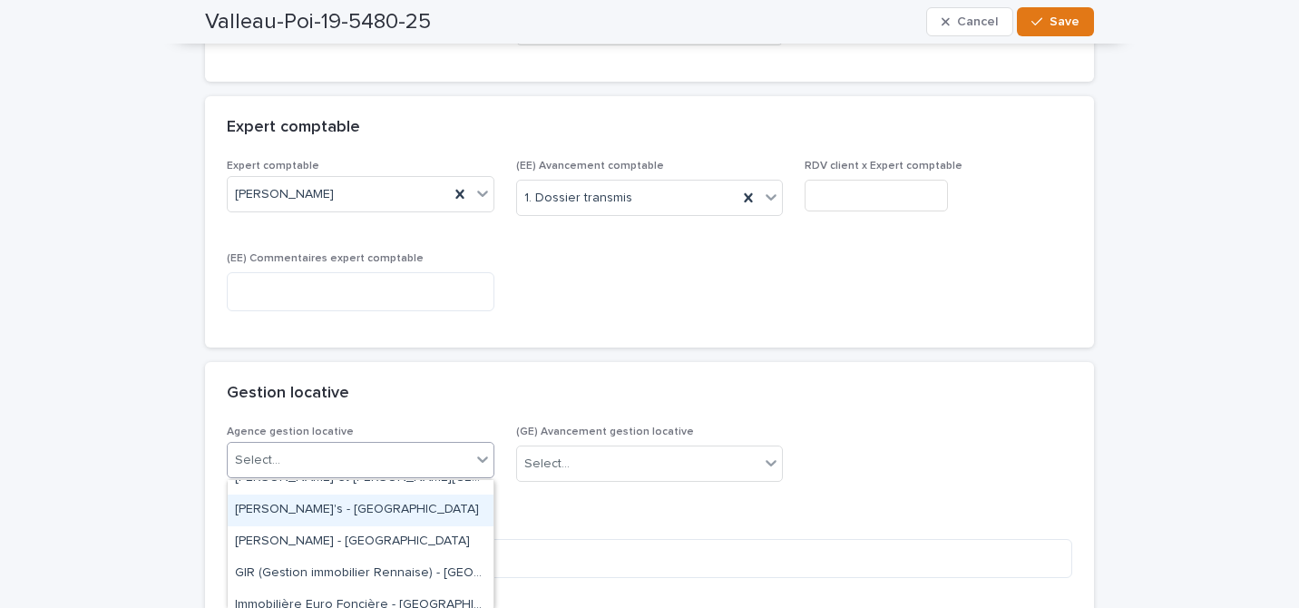
scroll to position [88, 0]
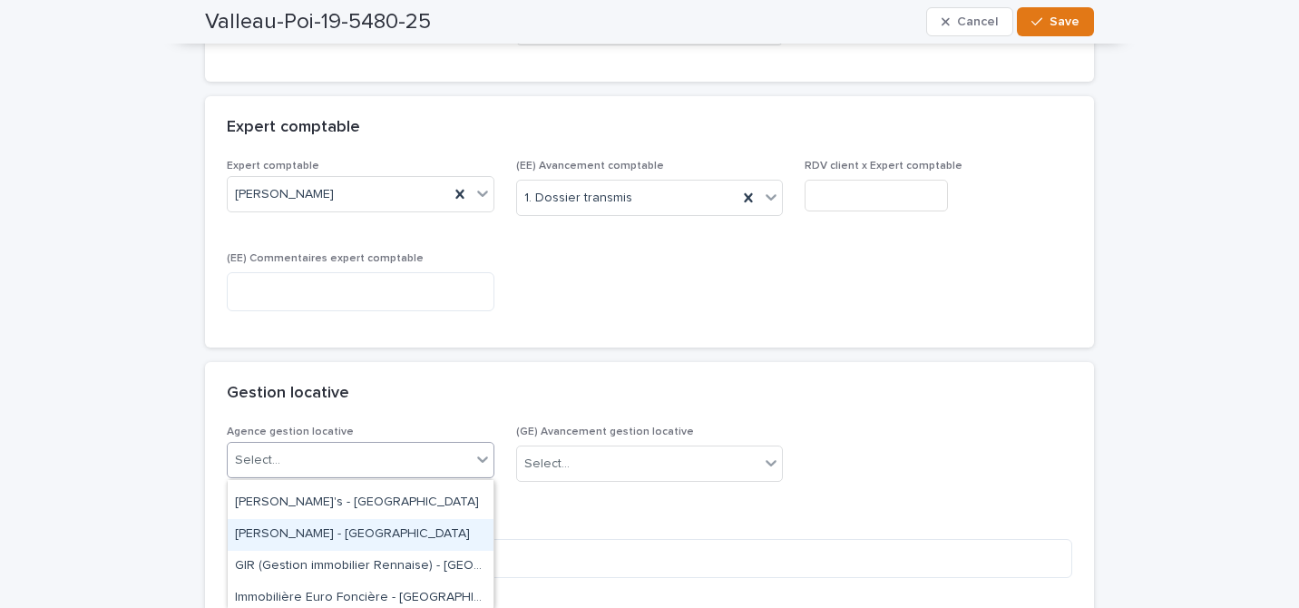
drag, startPoint x: 308, startPoint y: 552, endPoint x: 318, endPoint y: 533, distance: 20.7
click at [318, 533] on div "[PERSON_NAME] - [GEOGRAPHIC_DATA]" at bounding box center [361, 535] width 266 height 32
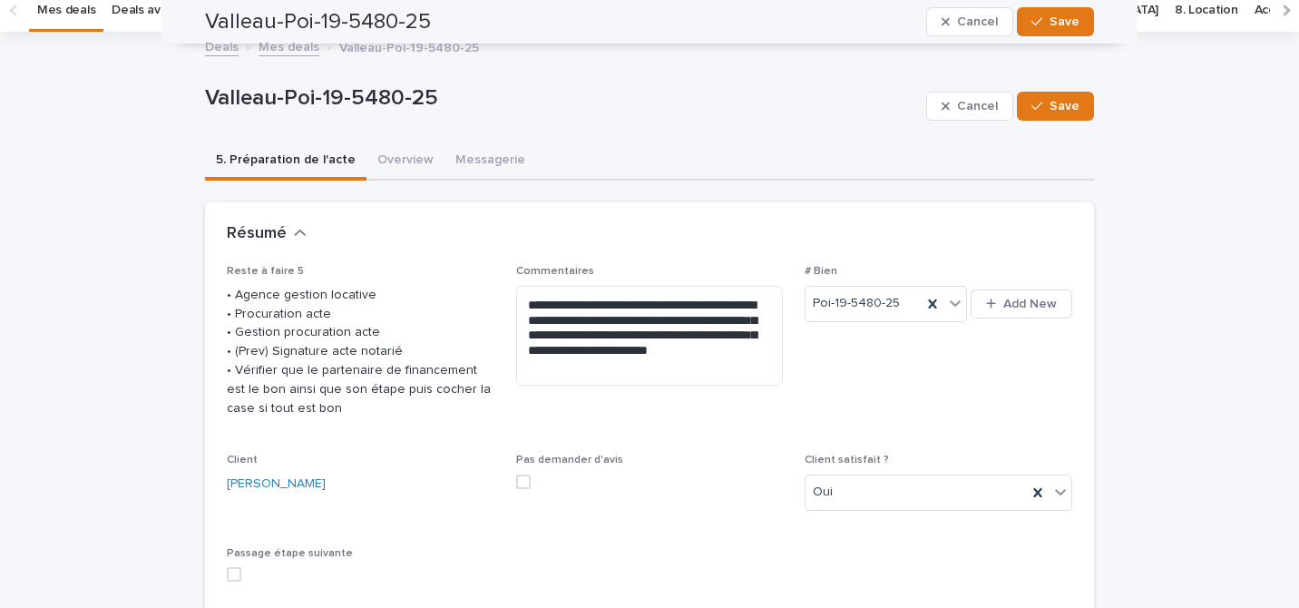
scroll to position [0, 0]
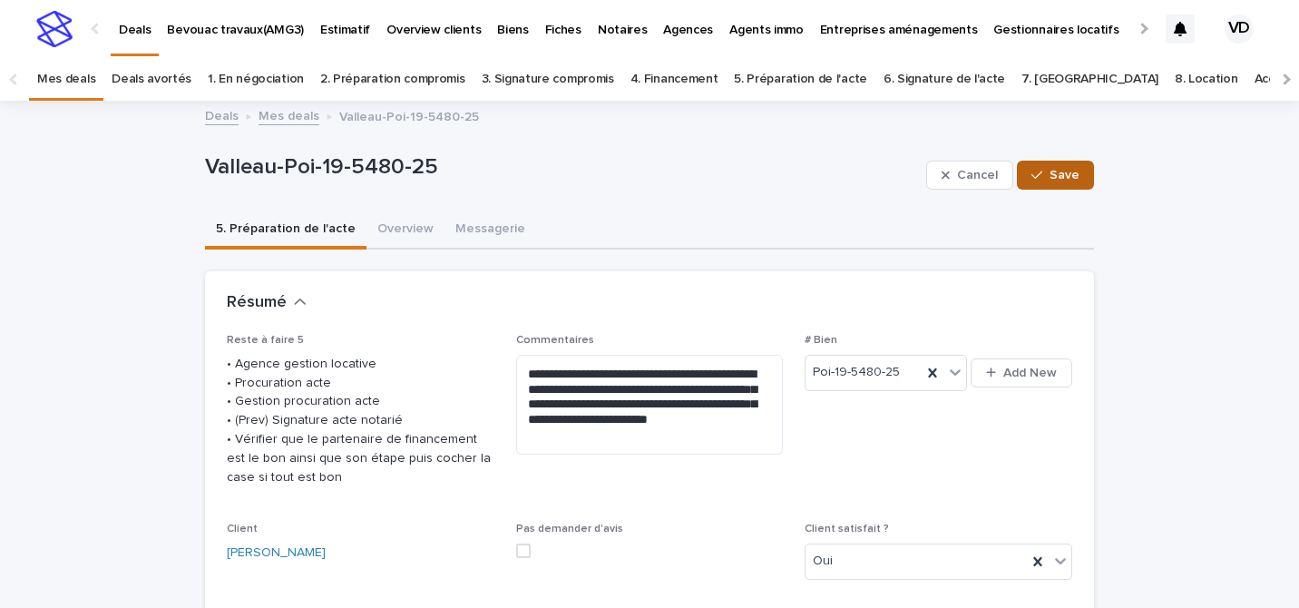
click at [1053, 183] on button "Save" at bounding box center [1055, 175] width 77 height 29
